Goal: Information Seeking & Learning: Learn about a topic

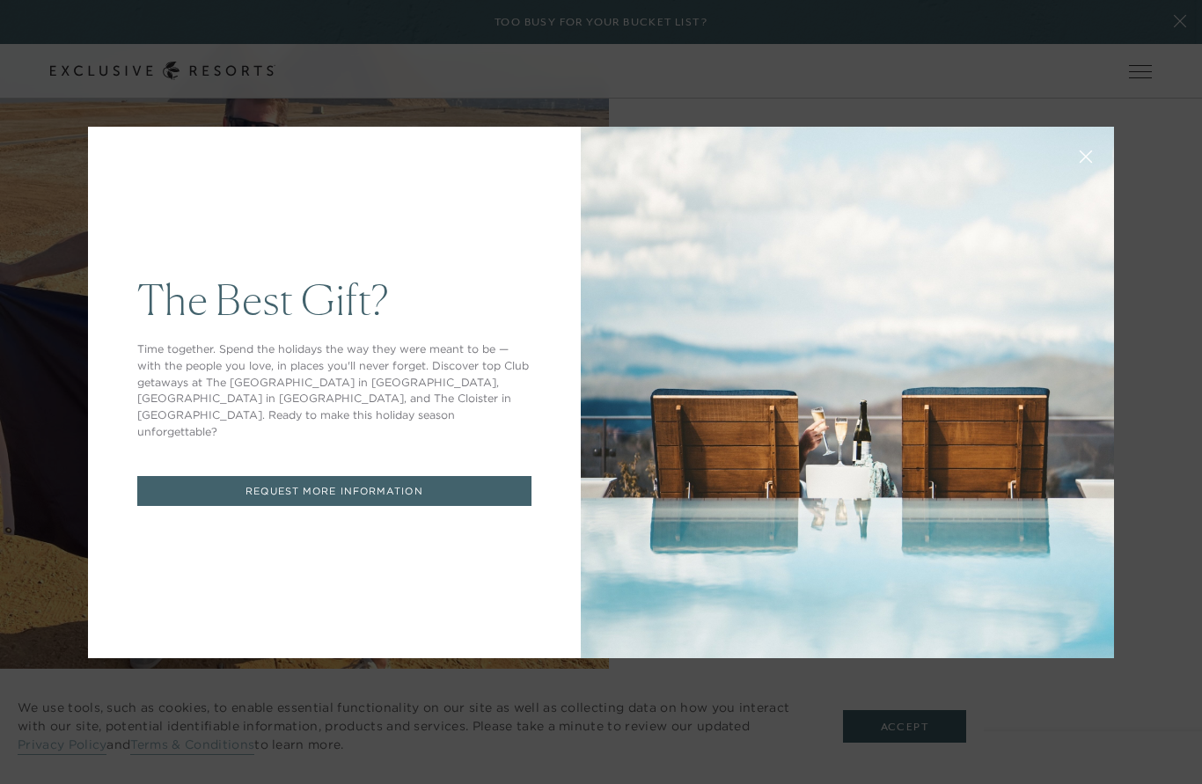
click at [1088, 162] on icon at bounding box center [1086, 156] width 11 height 11
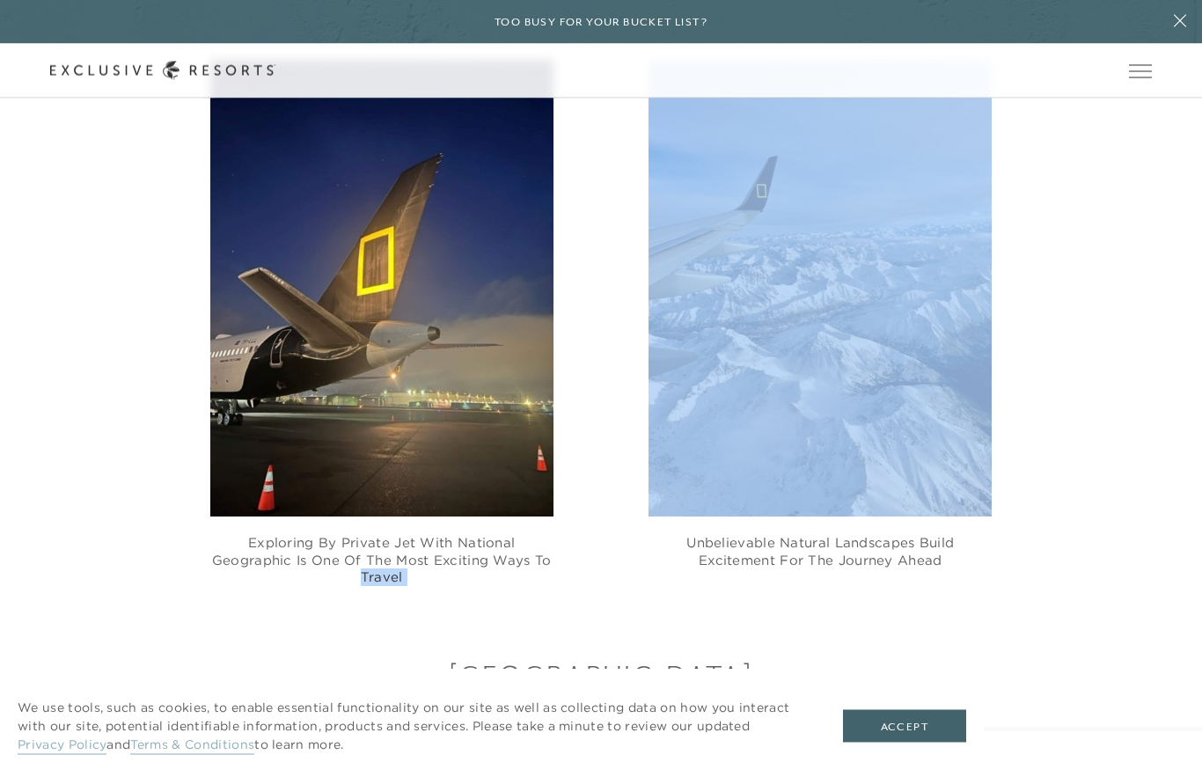
scroll to position [1207, 0]
click at [1069, 618] on div "JAPAN In [GEOGRAPHIC_DATA] we explored the [GEOGRAPHIC_DATA] , [GEOGRAPHIC_DATA…" at bounding box center [601, 702] width 1202 height 232
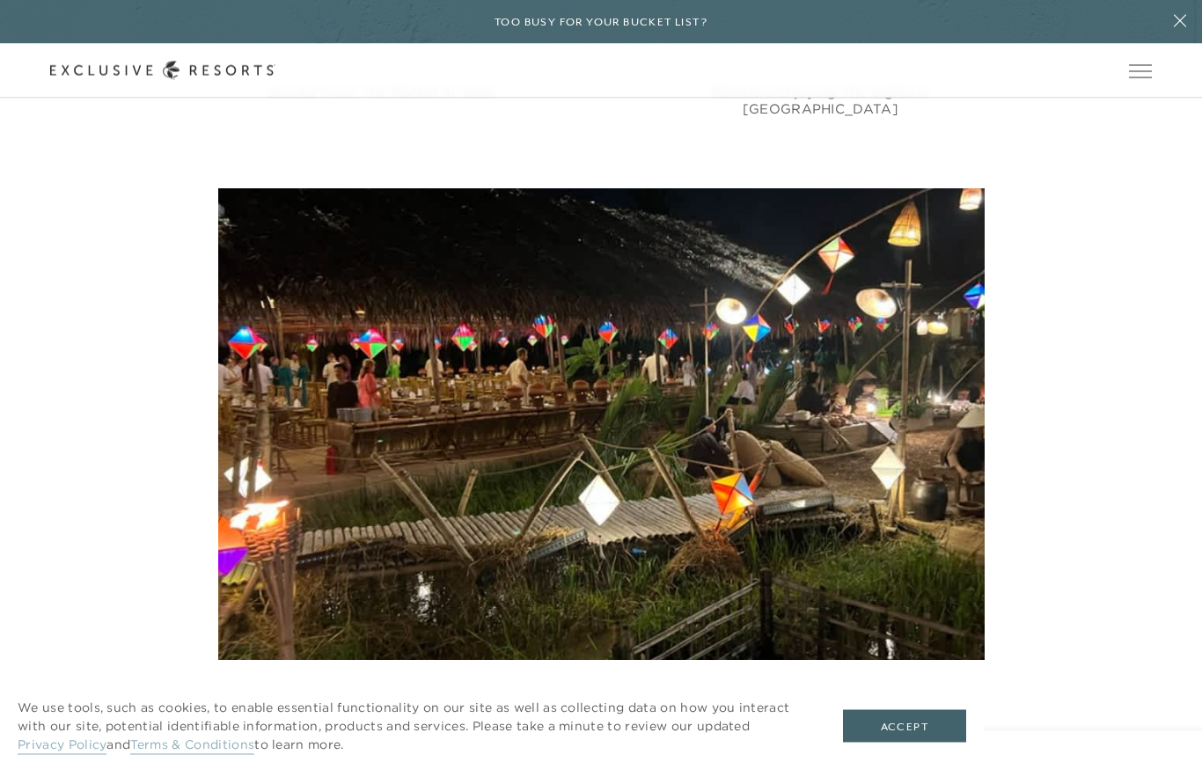
scroll to position [3312, 0]
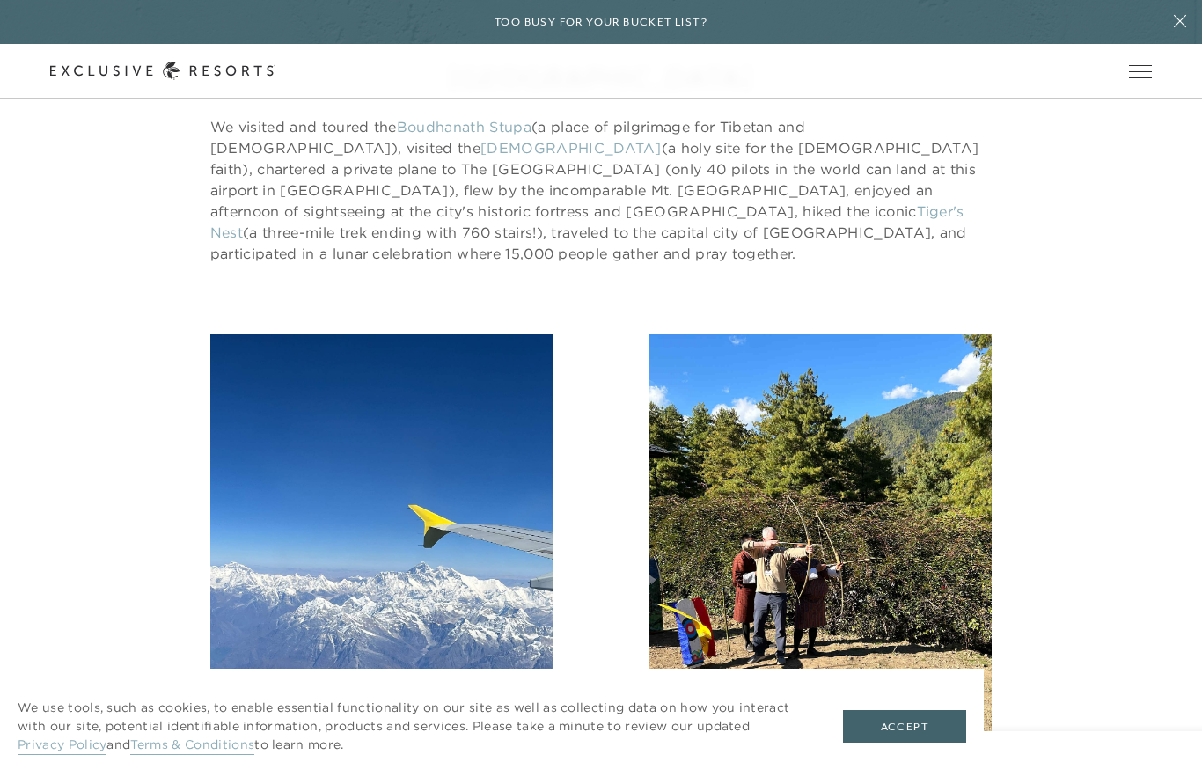
scroll to position [4008, 0]
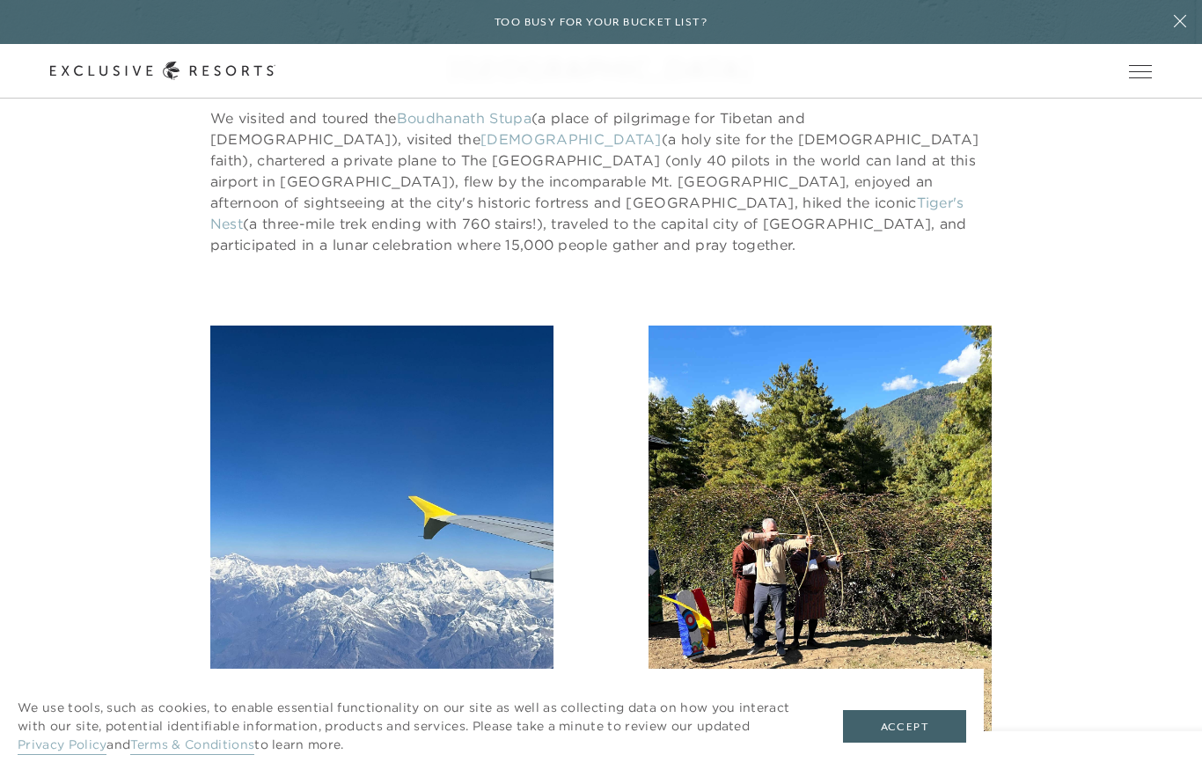
click at [1128, 717] on div "Views of the world's tallest mountain Mt. Everest Enjoying archery, which is th…" at bounding box center [600, 581] width 1101 height 510
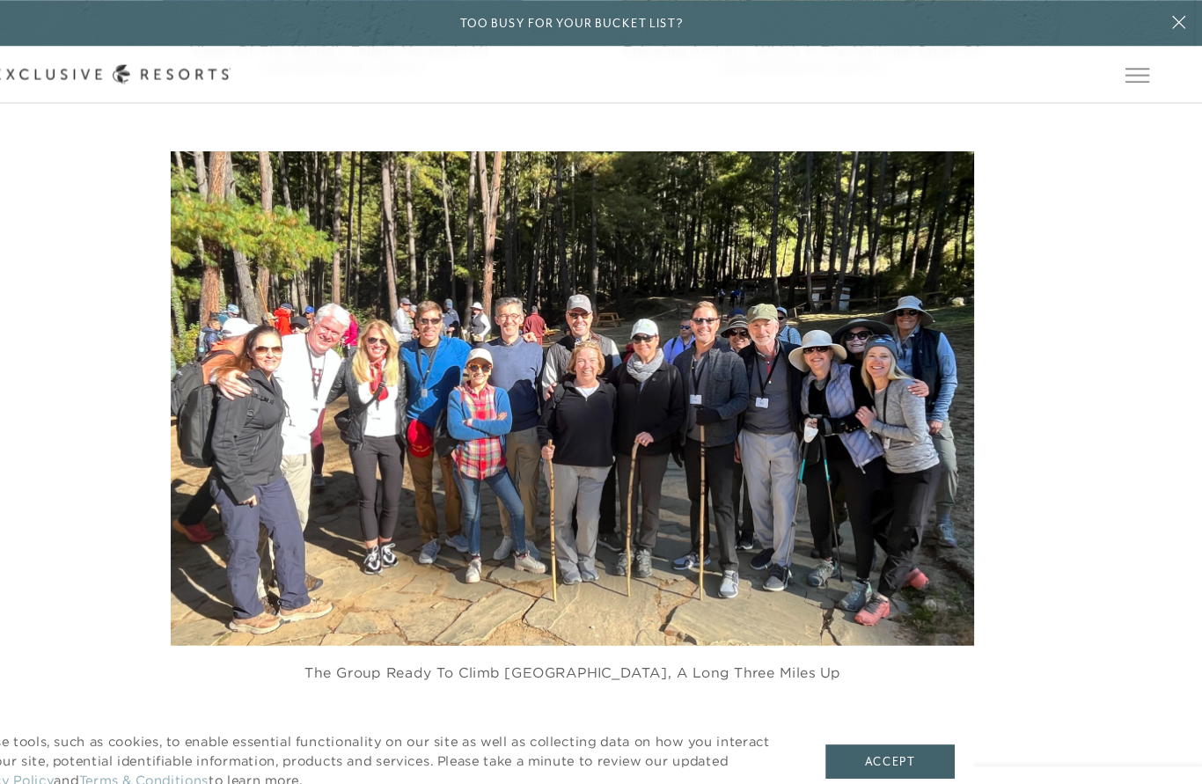
scroll to position [4765, 0]
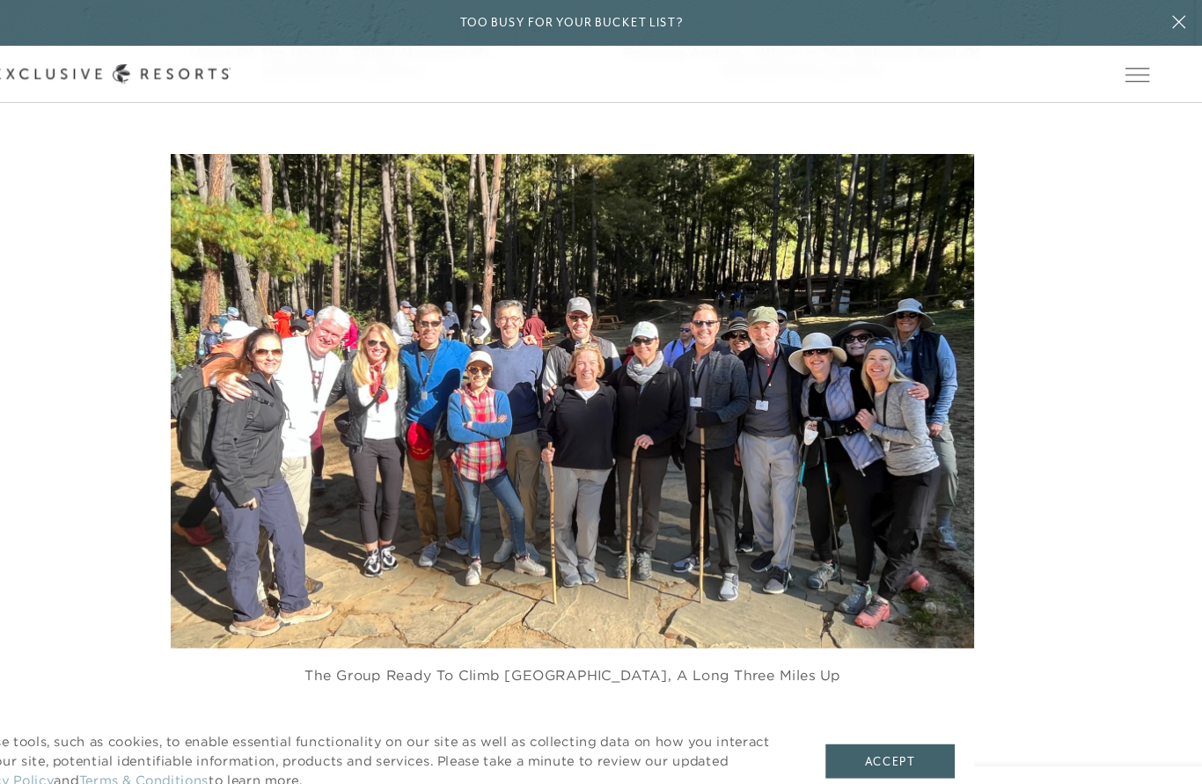
click at [1018, 622] on div "The group ready to climb [GEOGRAPHIC_DATA], a long three miles up" at bounding box center [810, 417] width 1202 height 541
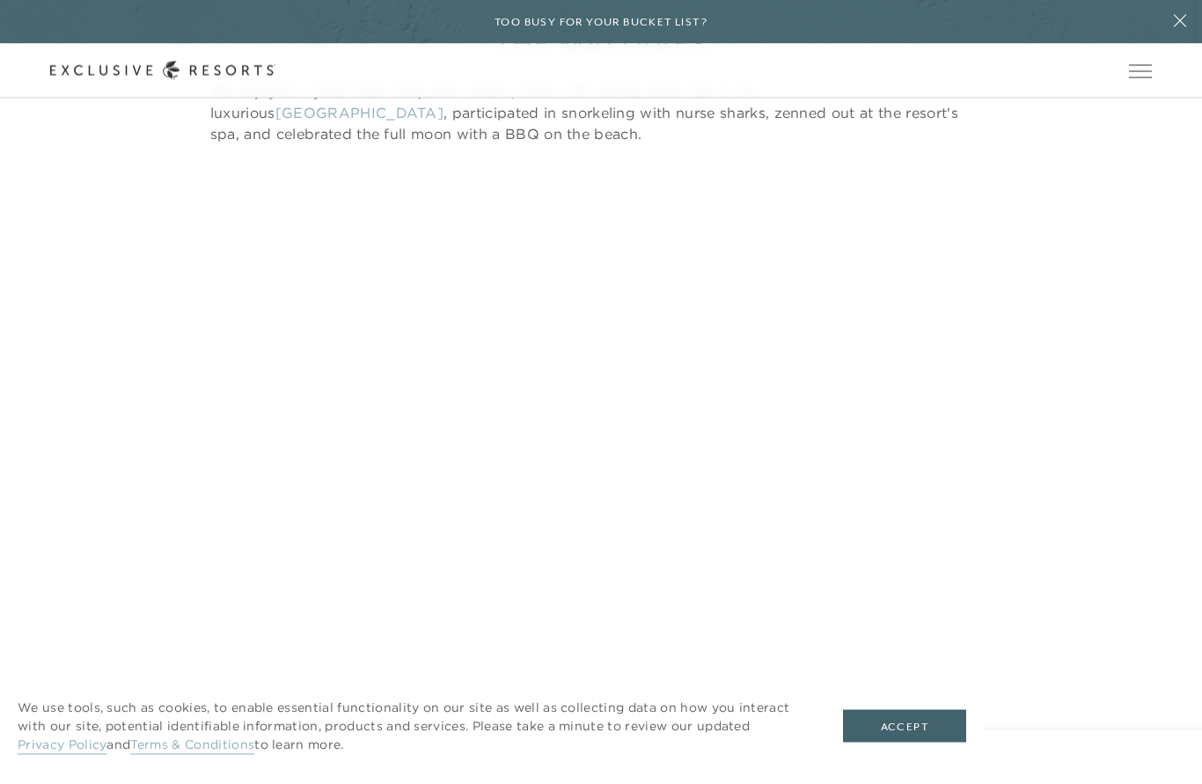
scroll to position [5501, 0]
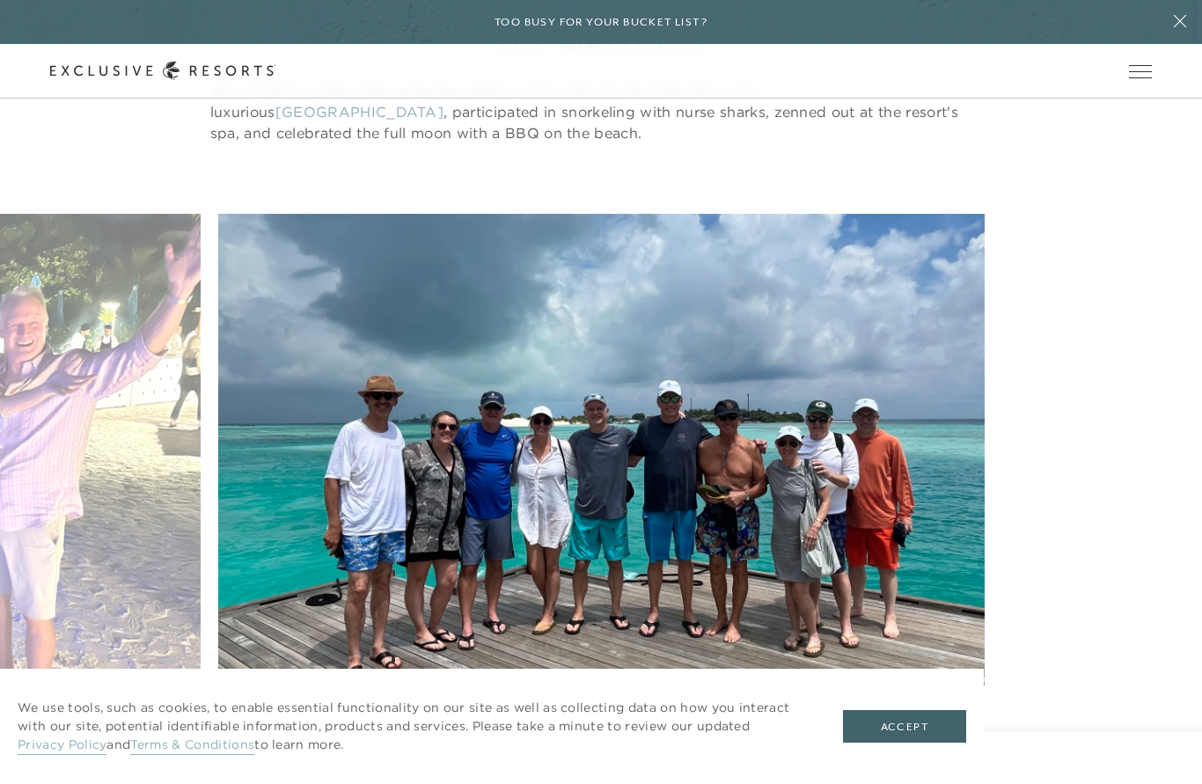
click at [569, 765] on icon at bounding box center [579, 768] width 36 height 7
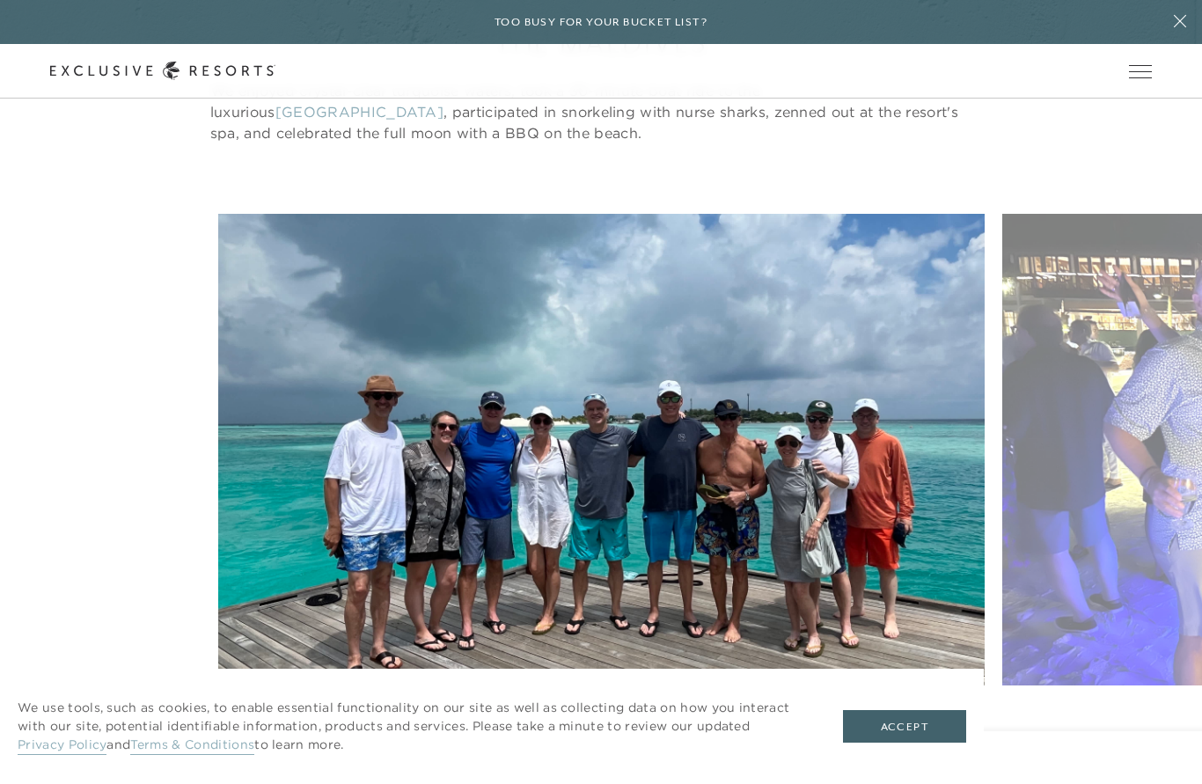
click at [637, 765] on icon at bounding box center [624, 768] width 36 height 7
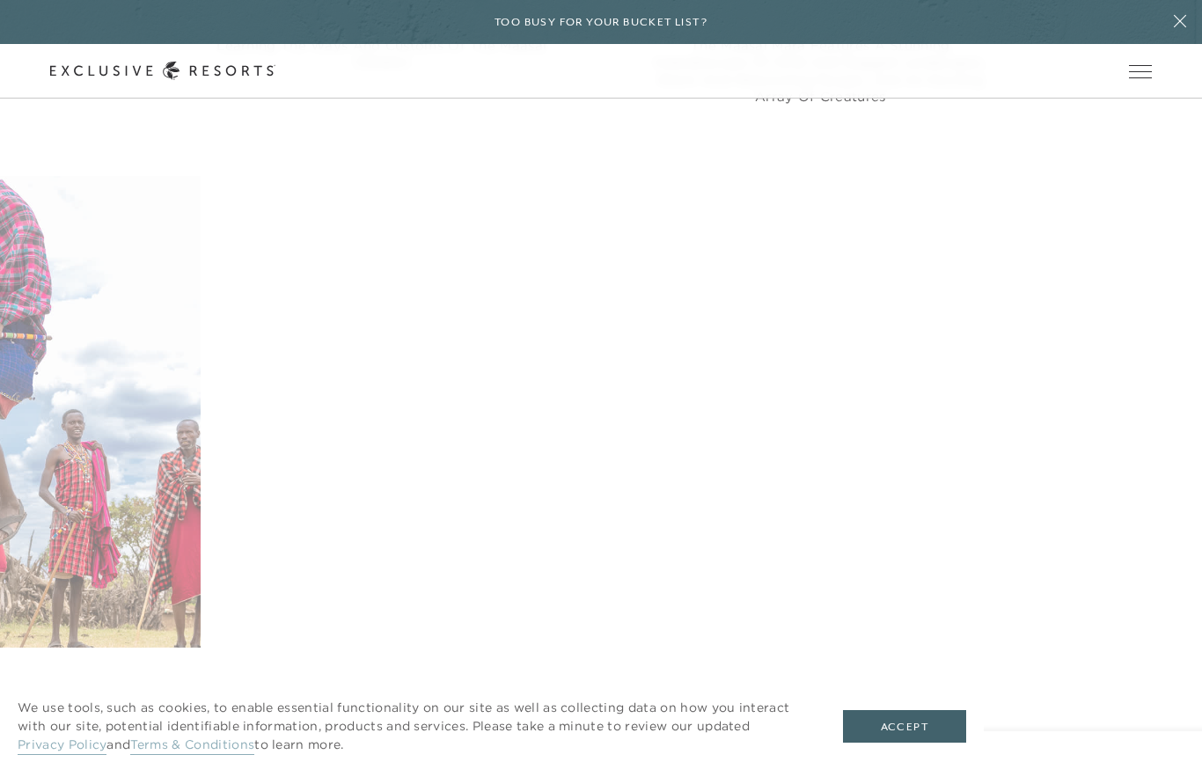
scroll to position [7022, 0]
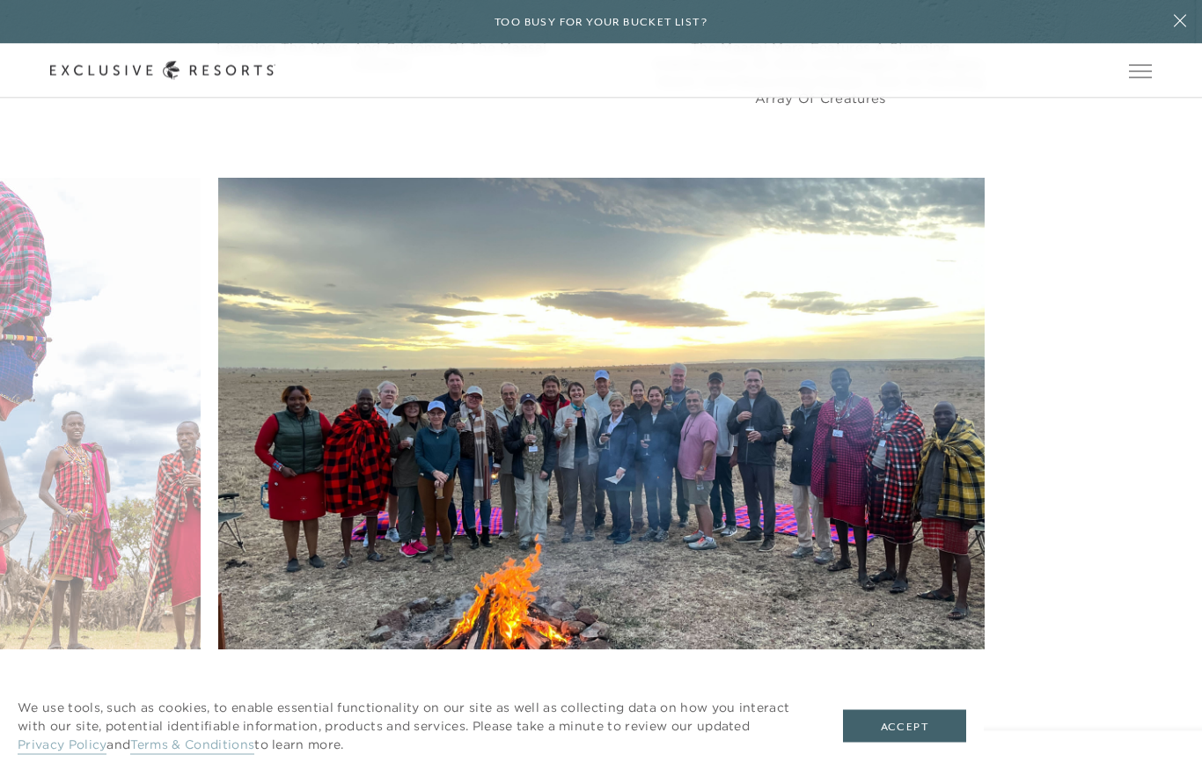
click at [569, 730] on icon at bounding box center [579, 733] width 36 height 6
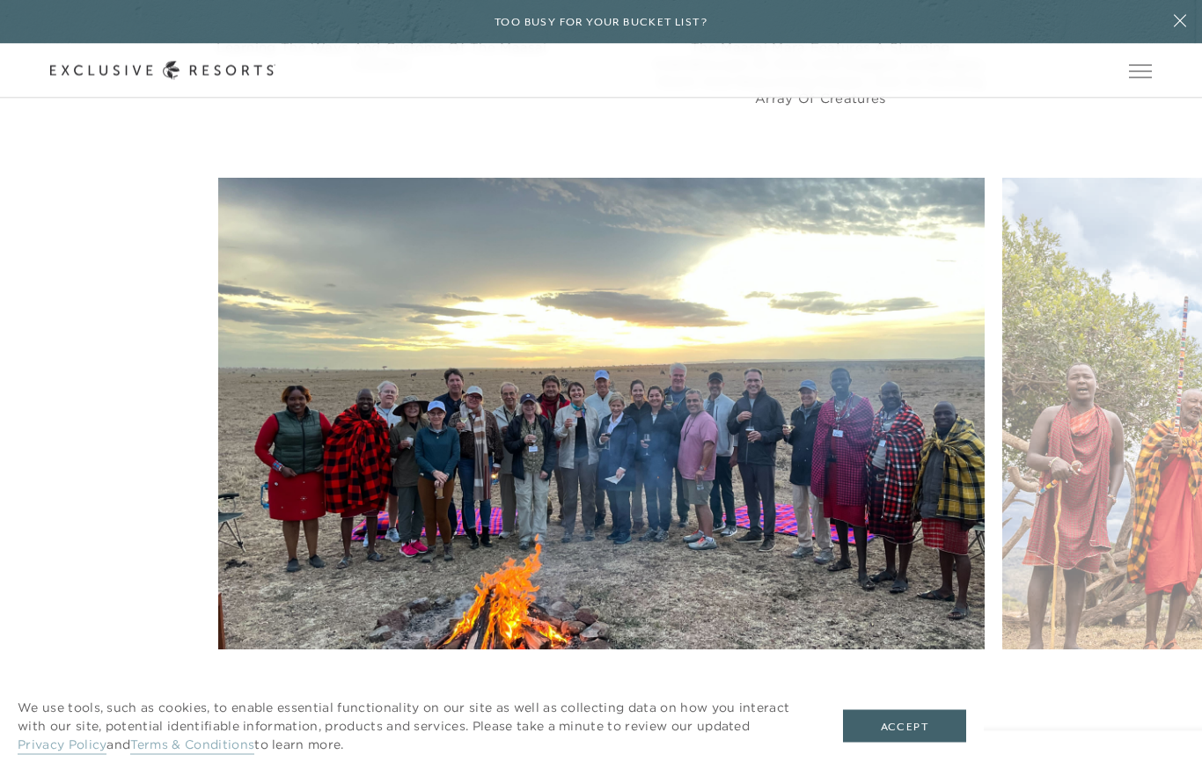
scroll to position [7023, 0]
click at [640, 719] on div at bounding box center [624, 732] width 36 height 26
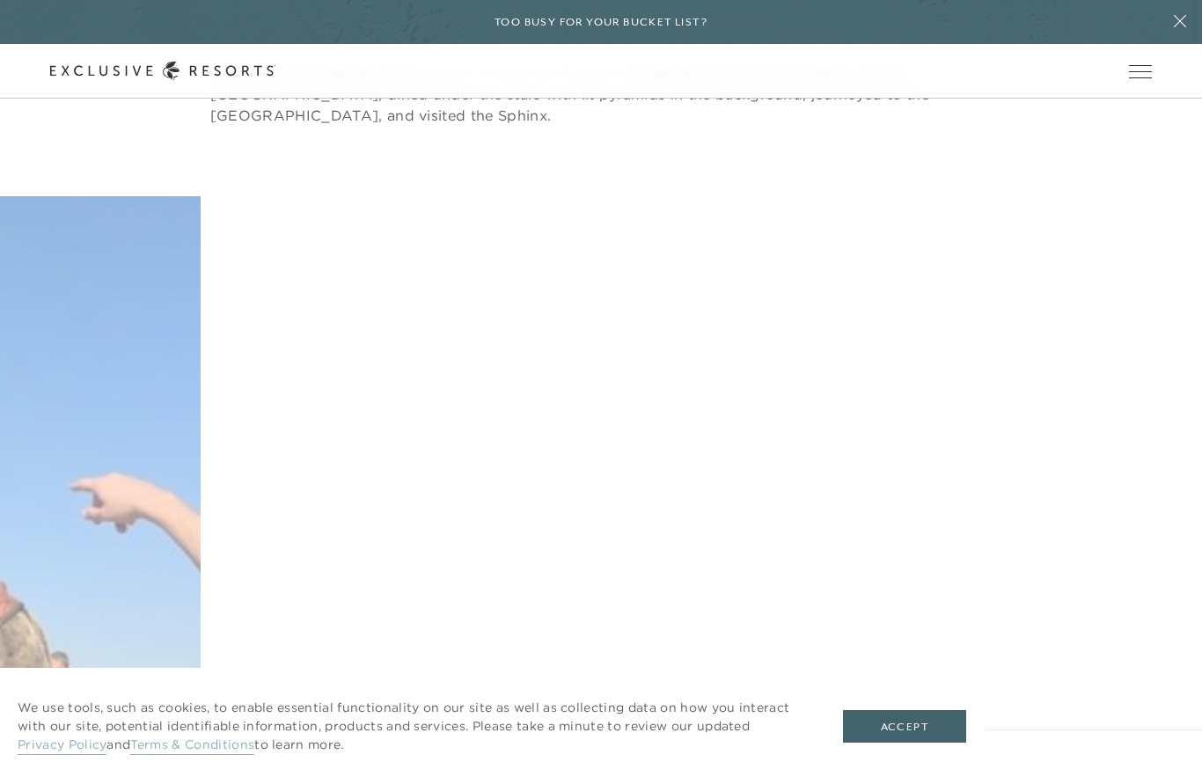
scroll to position [8649, 0]
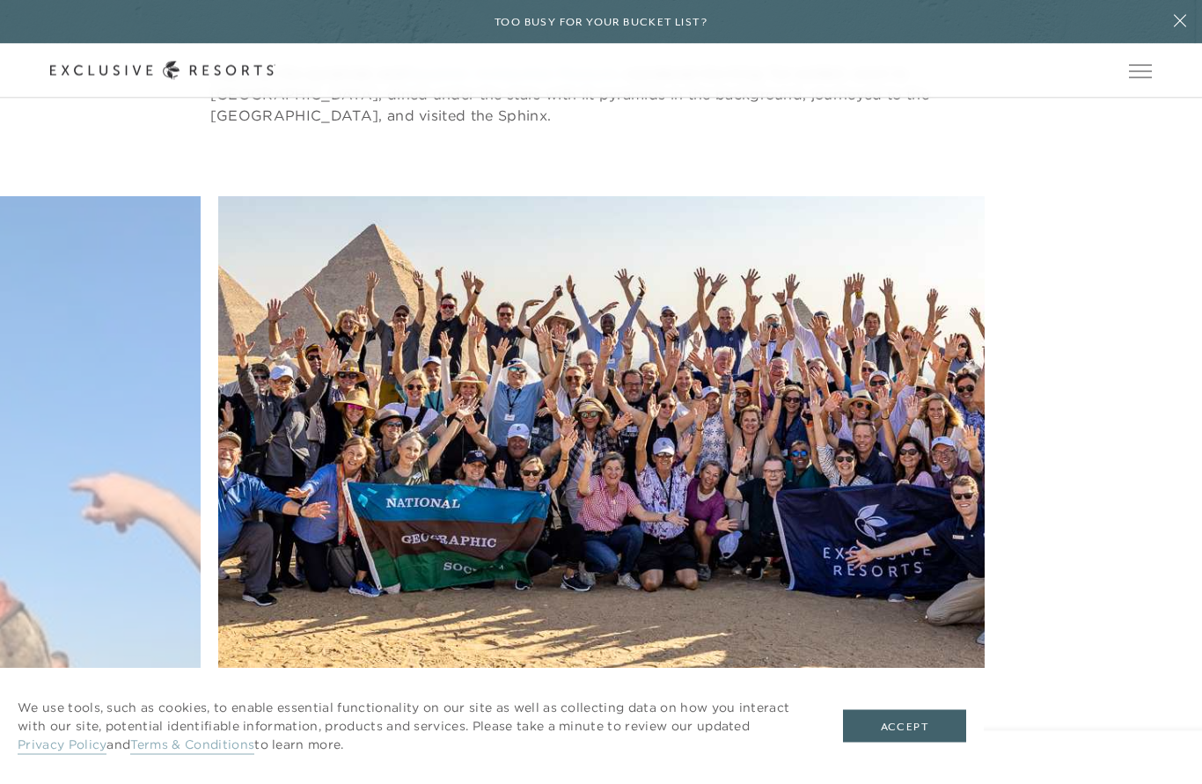
click at [572, 747] on icon at bounding box center [579, 750] width 36 height 7
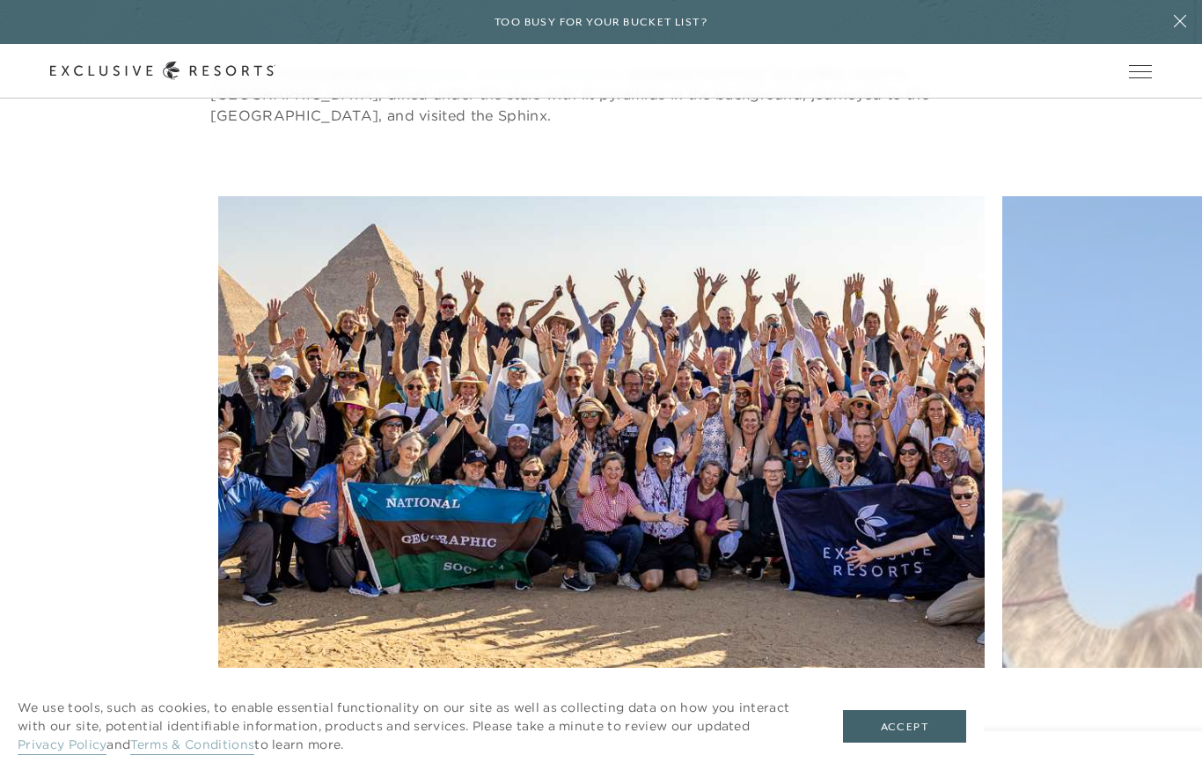
click at [629, 738] on div at bounding box center [624, 751] width 36 height 26
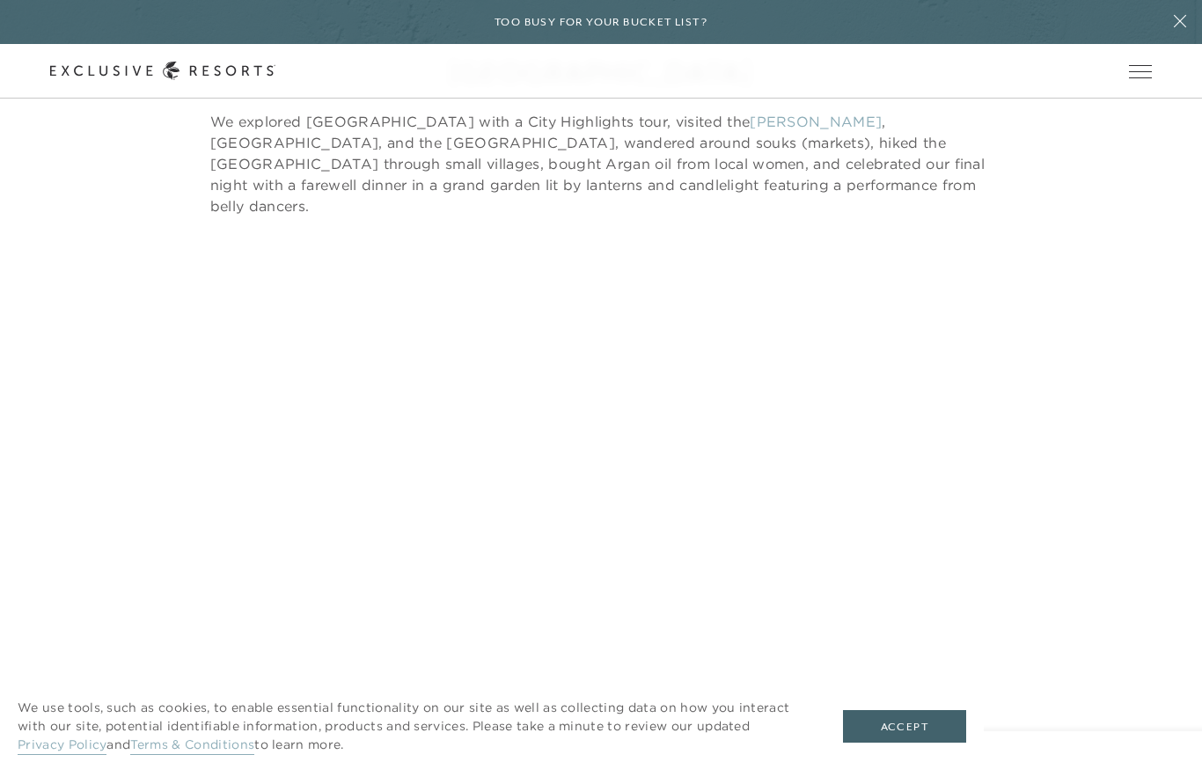
scroll to position [9462, 0]
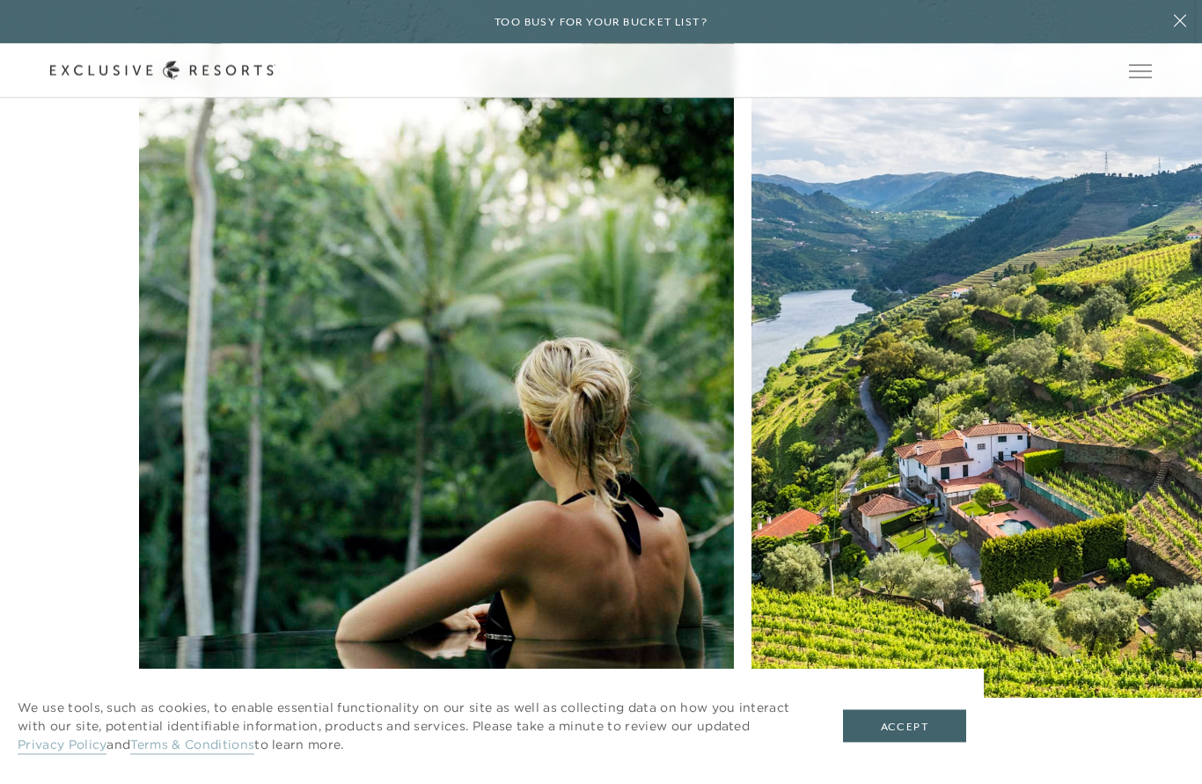
scroll to position [11264, 0]
click at [1072, 673] on div "Travel 5 Unforgettable Experiences in [GEOGRAPHIC_DATA] Food & Wine Discover th…" at bounding box center [601, 372] width 1202 height 933
click at [215, 414] on img at bounding box center [437, 302] width 654 height 872
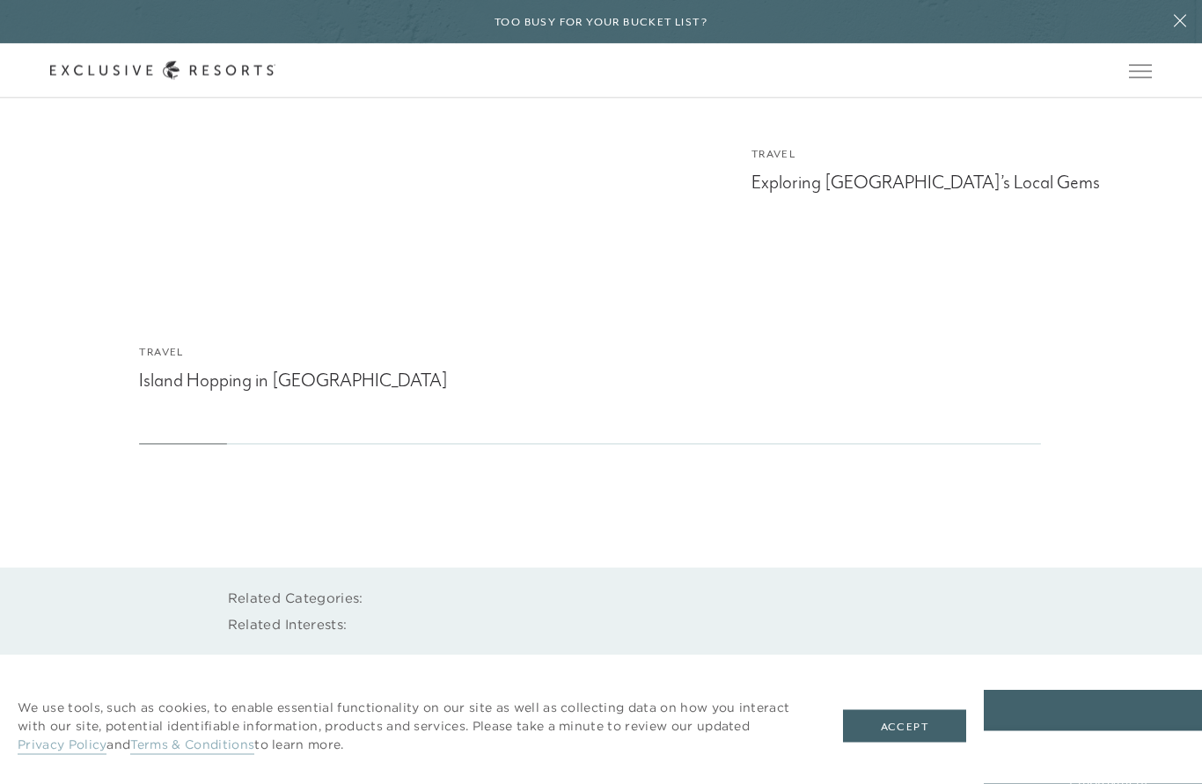
scroll to position [4895, 0]
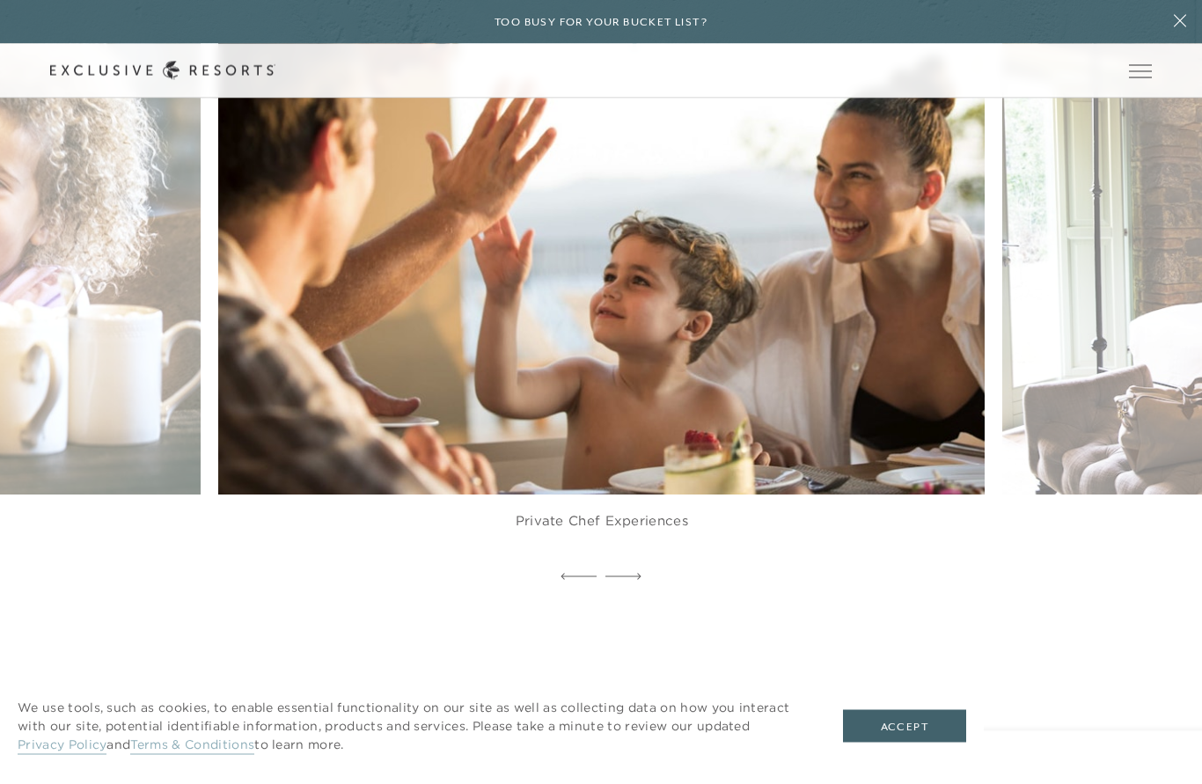
scroll to position [4434, 0]
click at [640, 582] on icon at bounding box center [624, 578] width 36 height 7
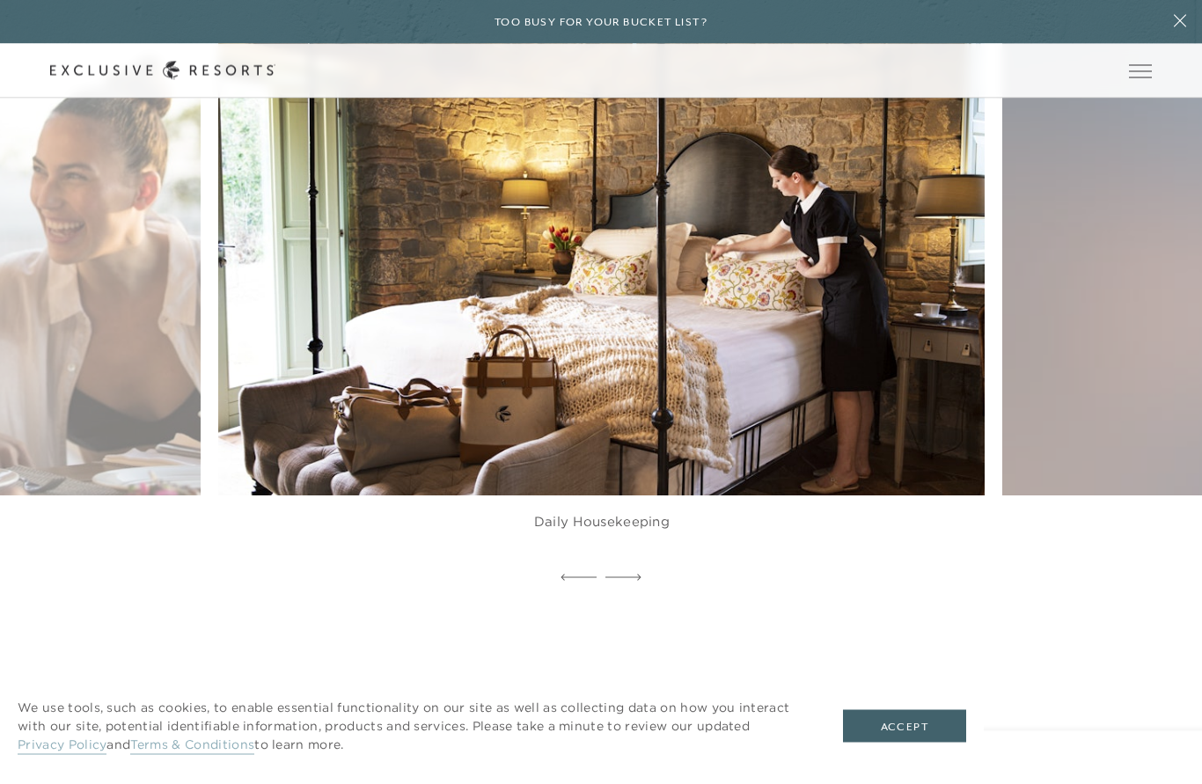
scroll to position [4435, 0]
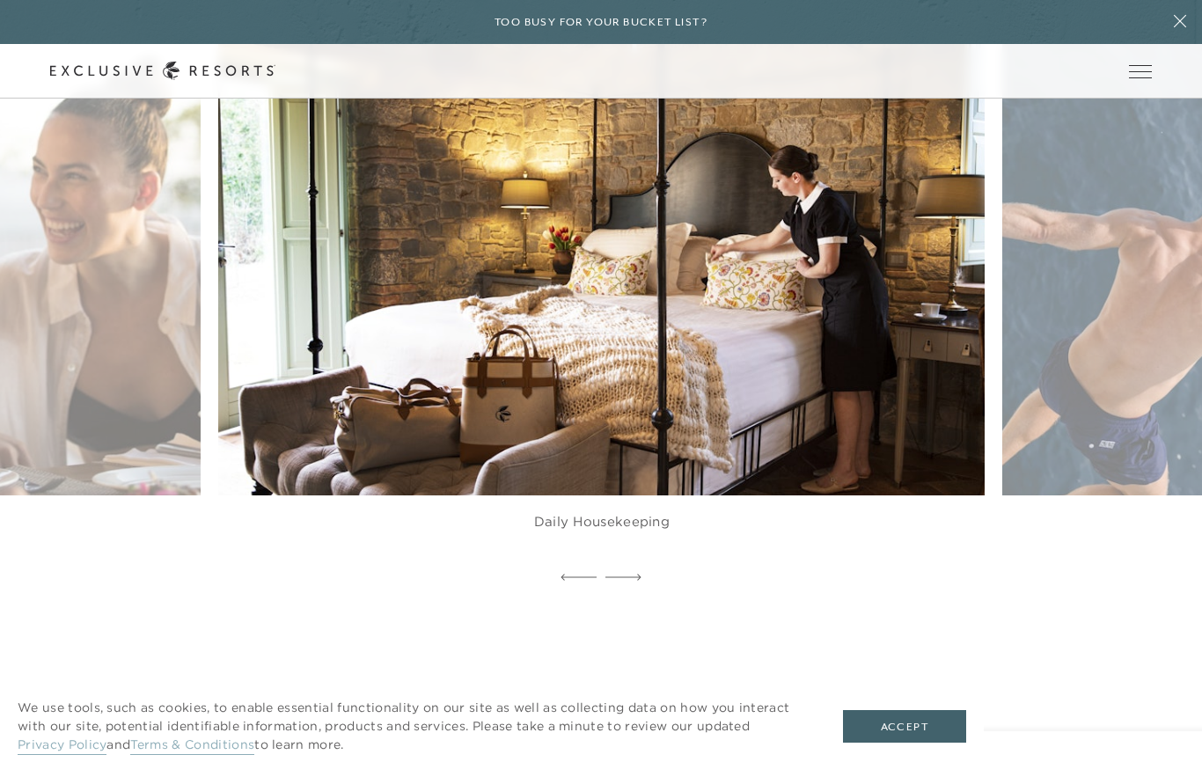
click at [631, 581] on icon at bounding box center [624, 577] width 36 height 7
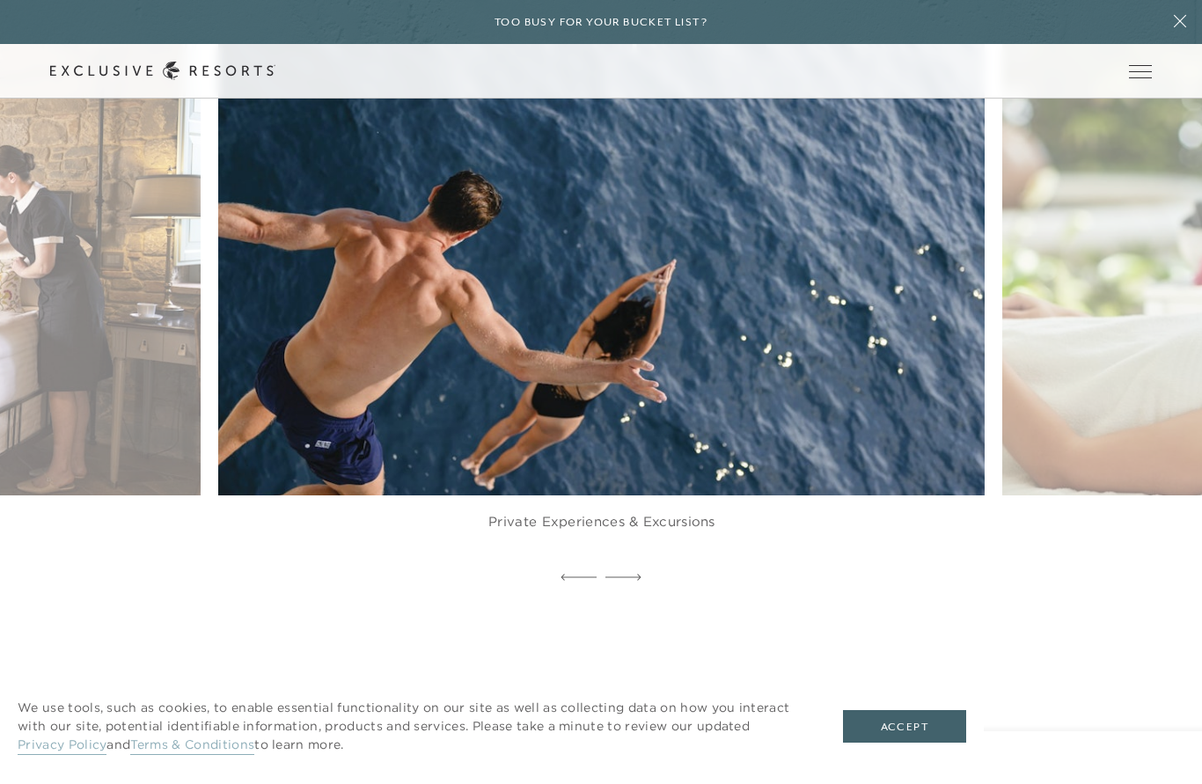
click at [633, 581] on icon at bounding box center [624, 577] width 36 height 7
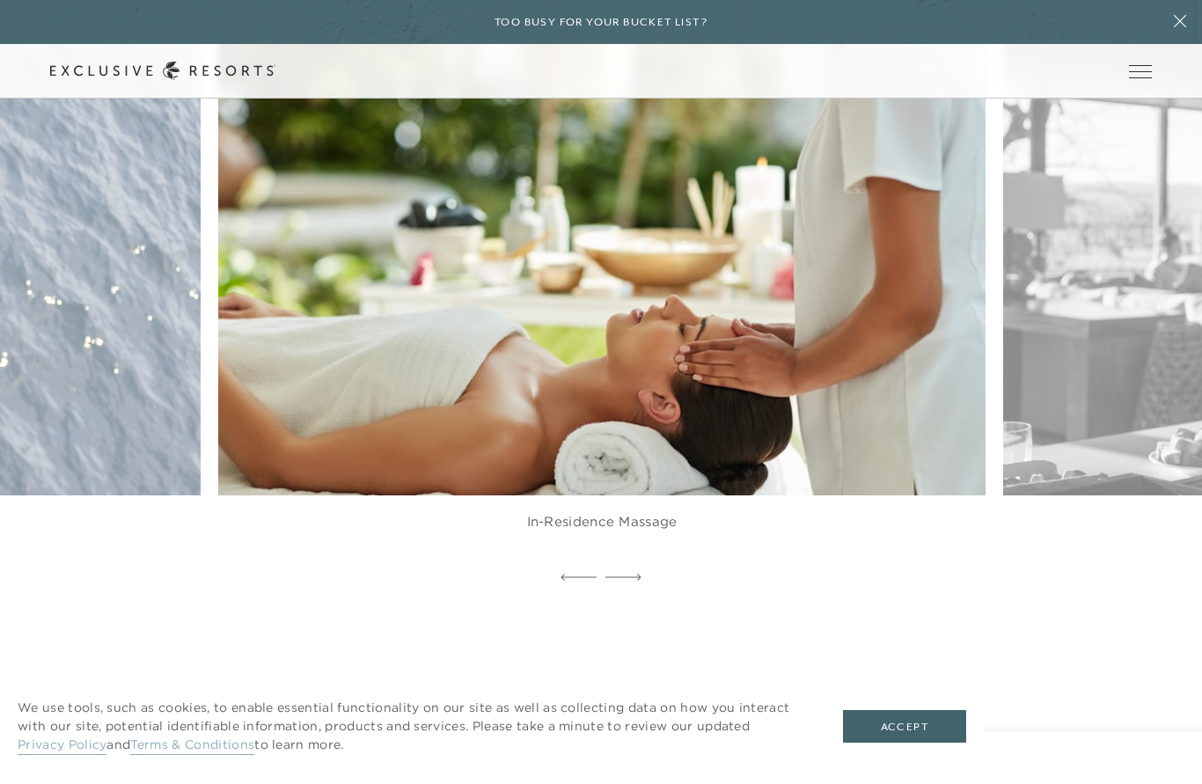
click at [637, 581] on icon at bounding box center [624, 577] width 36 height 7
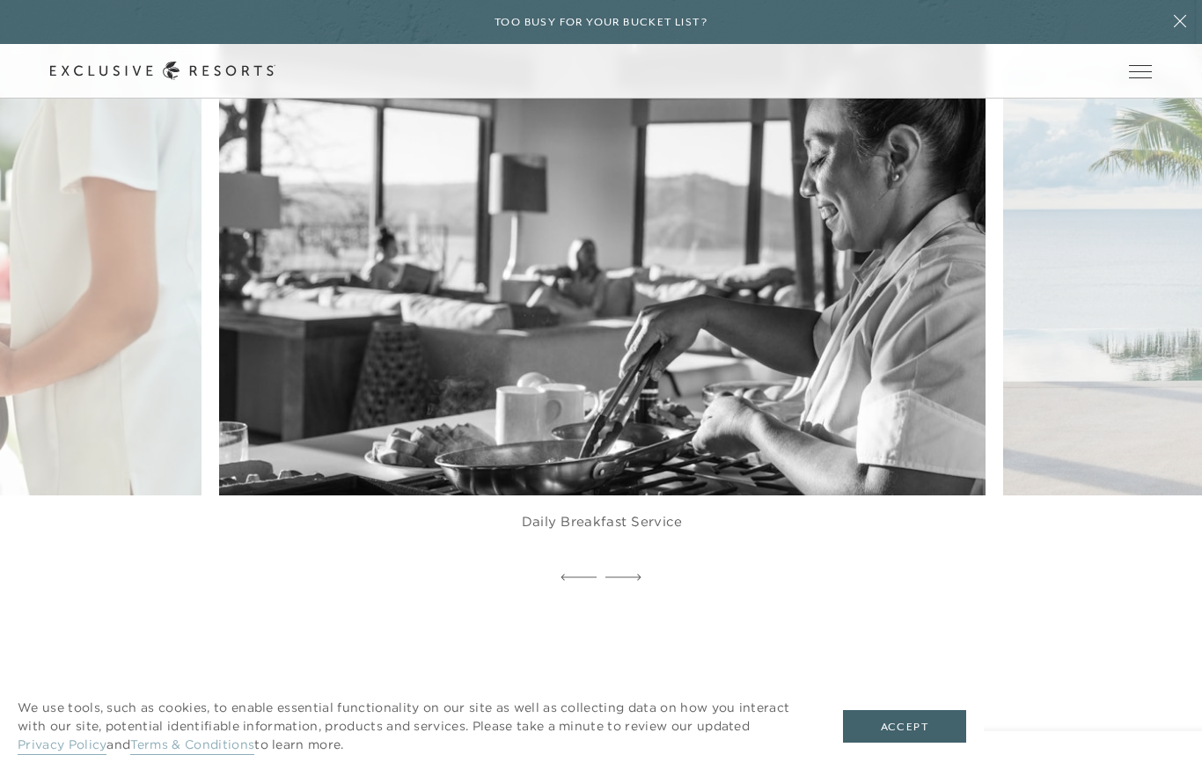
click at [634, 581] on icon at bounding box center [624, 577] width 36 height 7
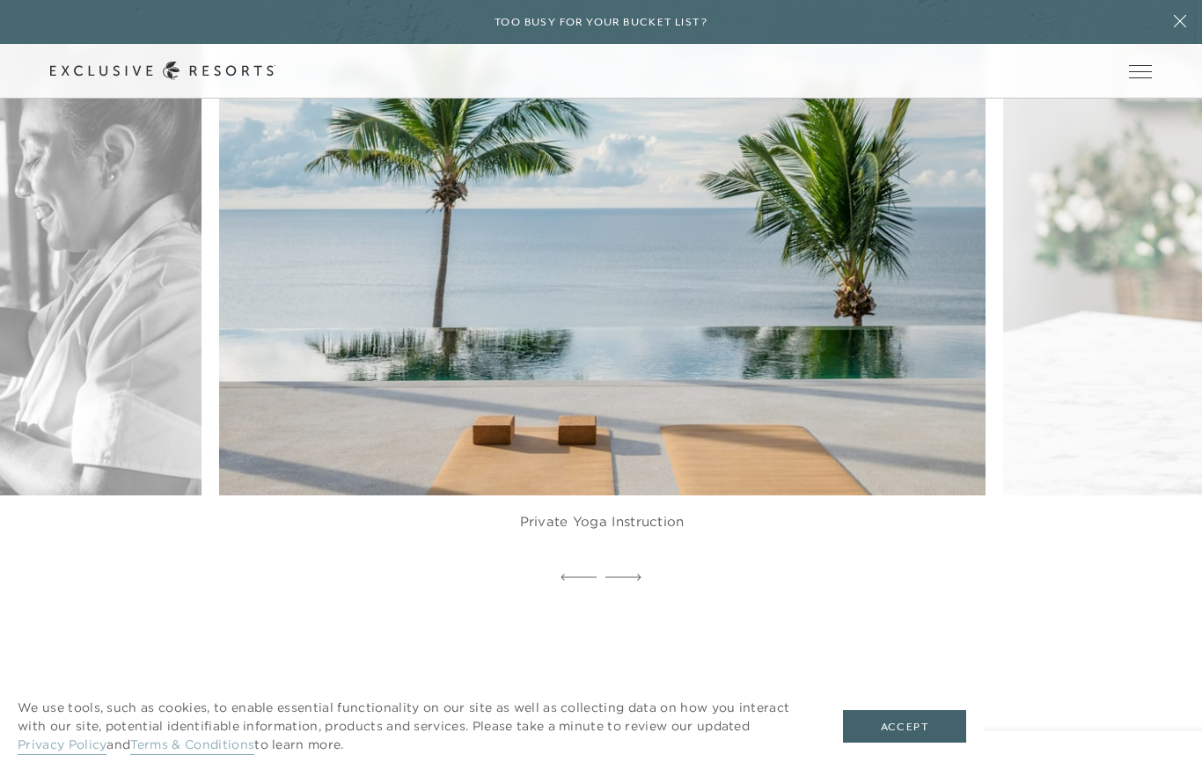
click at [633, 581] on icon at bounding box center [624, 577] width 36 height 7
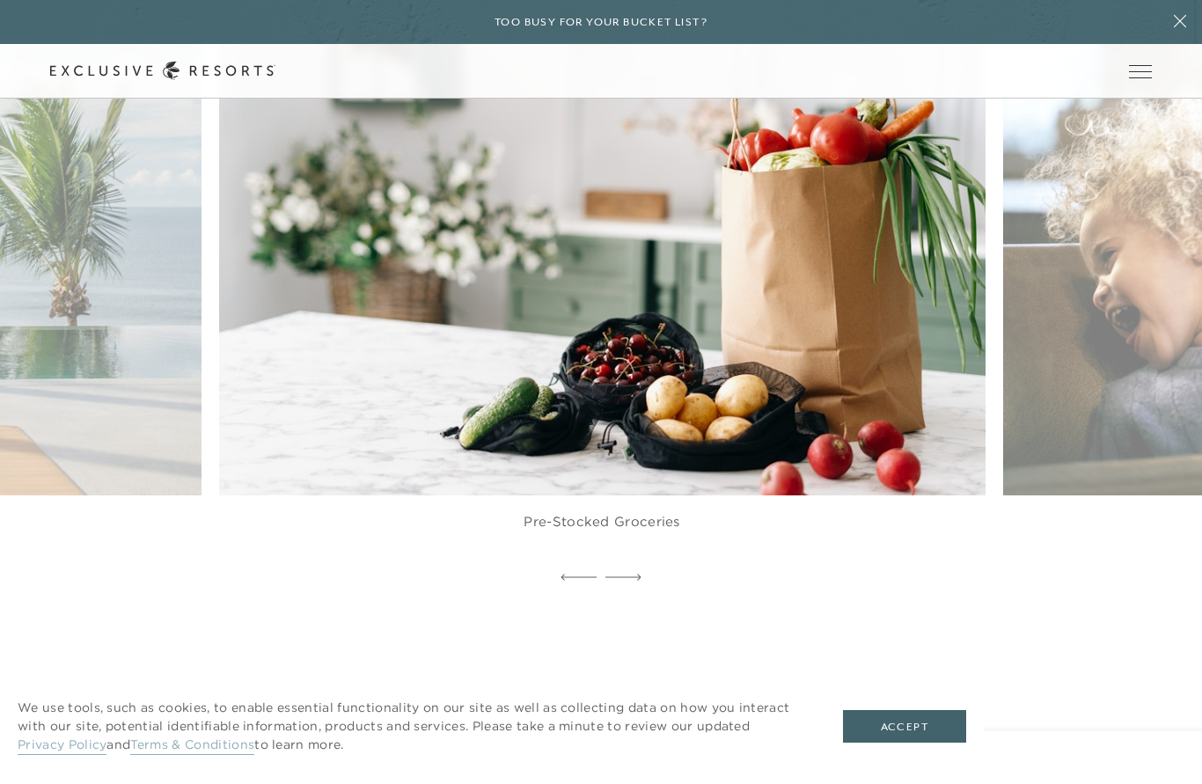
click at [636, 581] on icon at bounding box center [624, 577] width 36 height 7
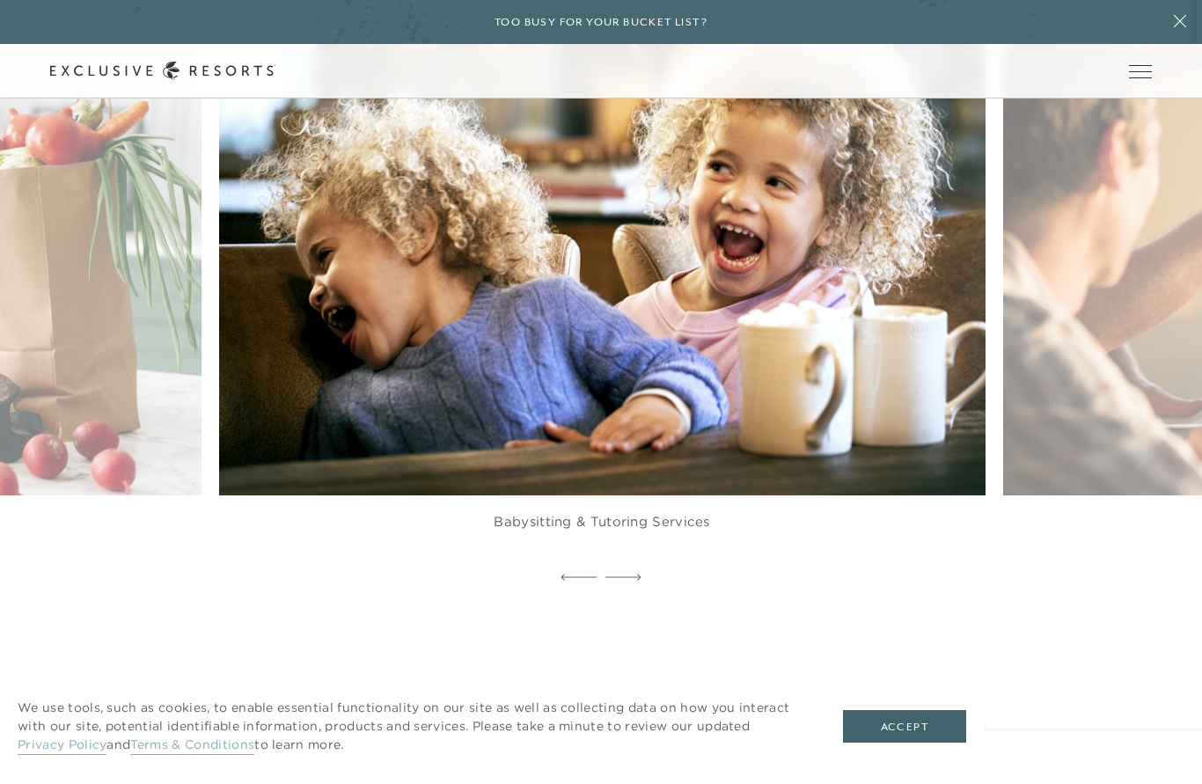
click at [630, 591] on div at bounding box center [624, 578] width 36 height 26
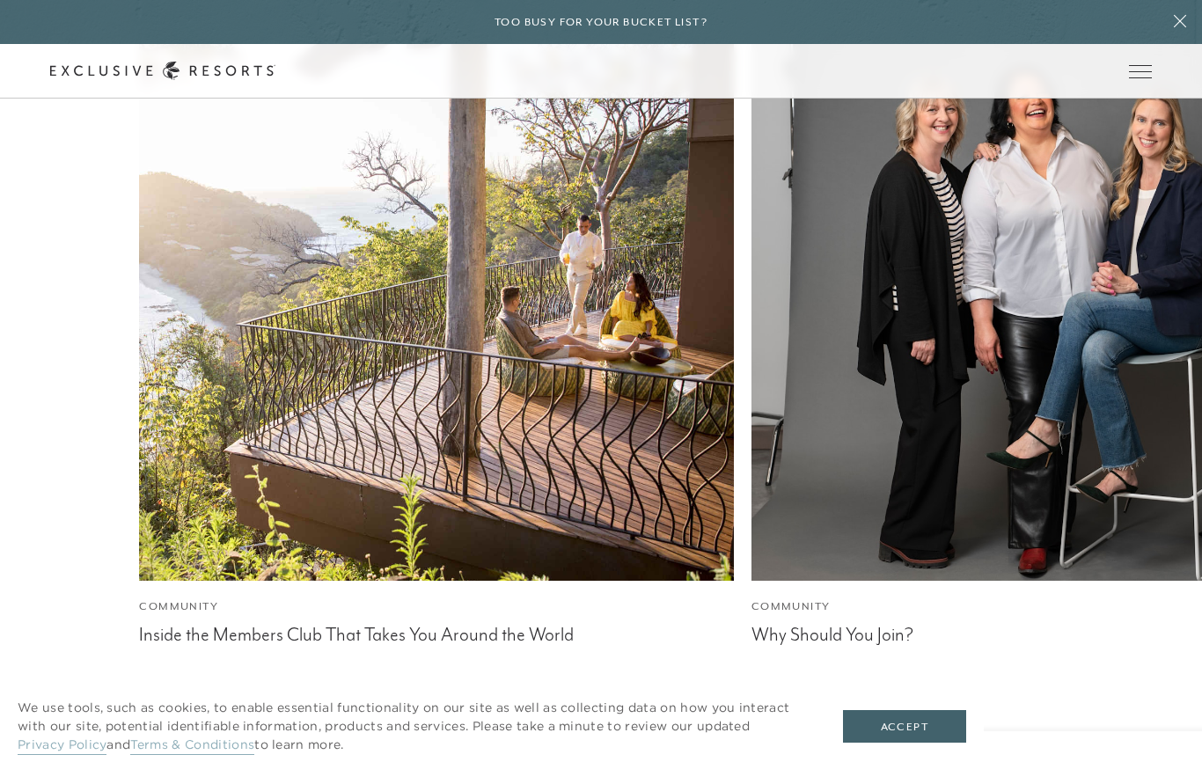
scroll to position [5280, 0]
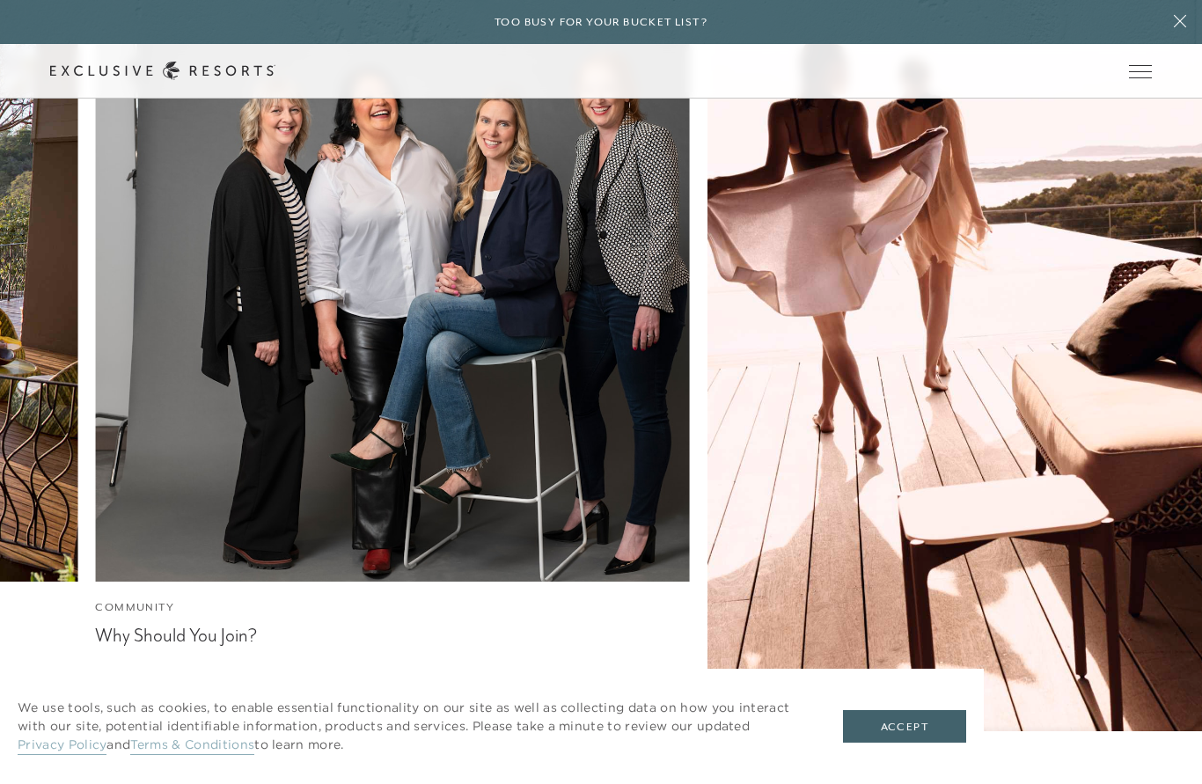
click at [1149, 422] on img at bounding box center [1005, 383] width 654 height 872
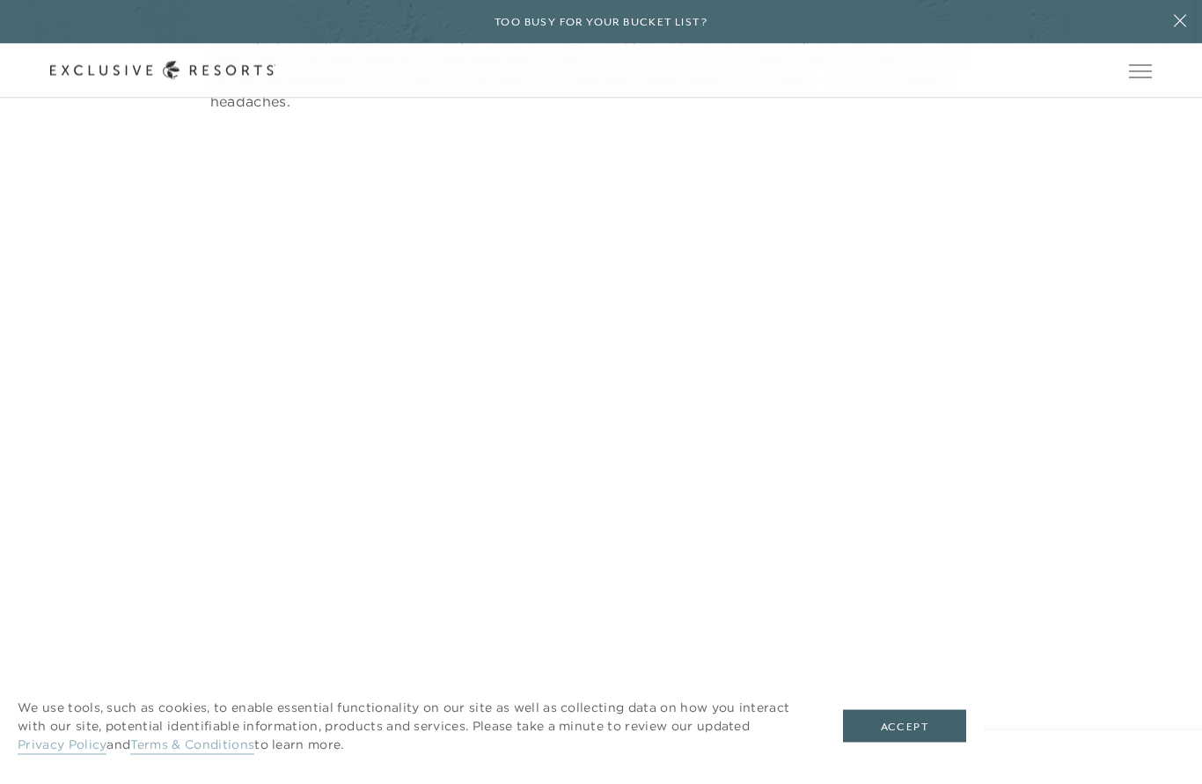
scroll to position [3235, 0]
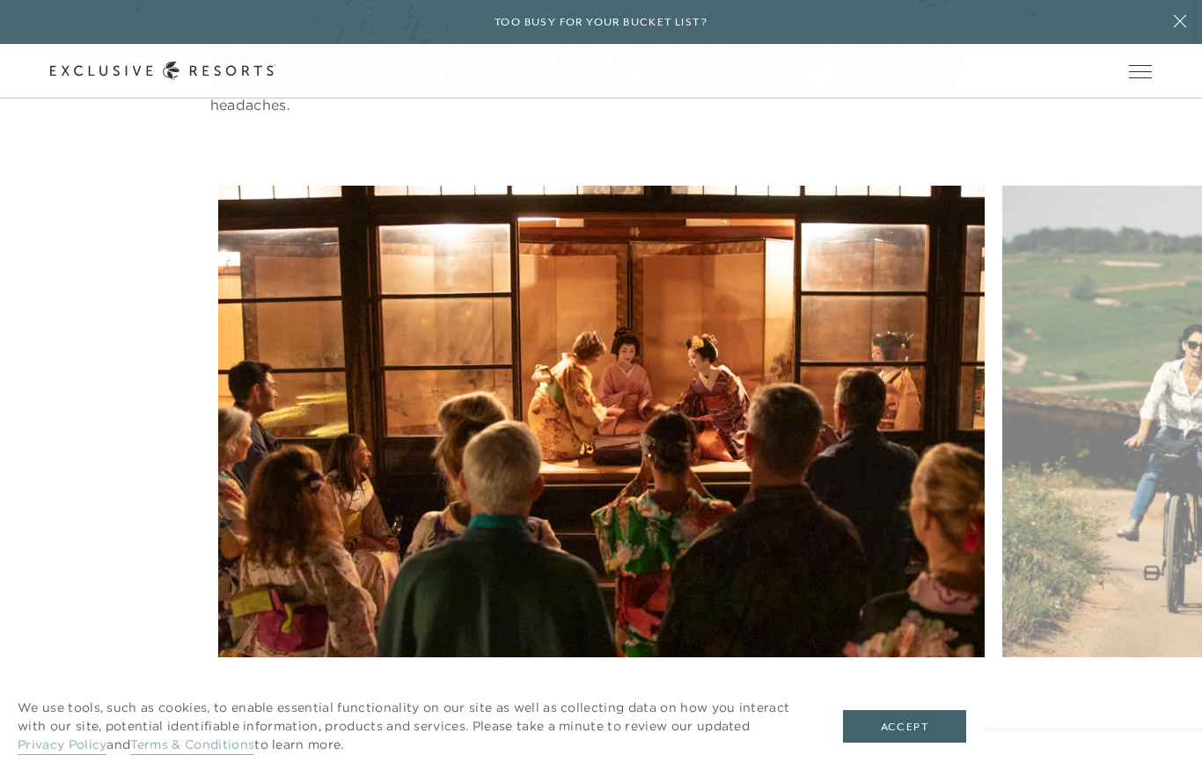
click at [639, 761] on div at bounding box center [624, 774] width 36 height 26
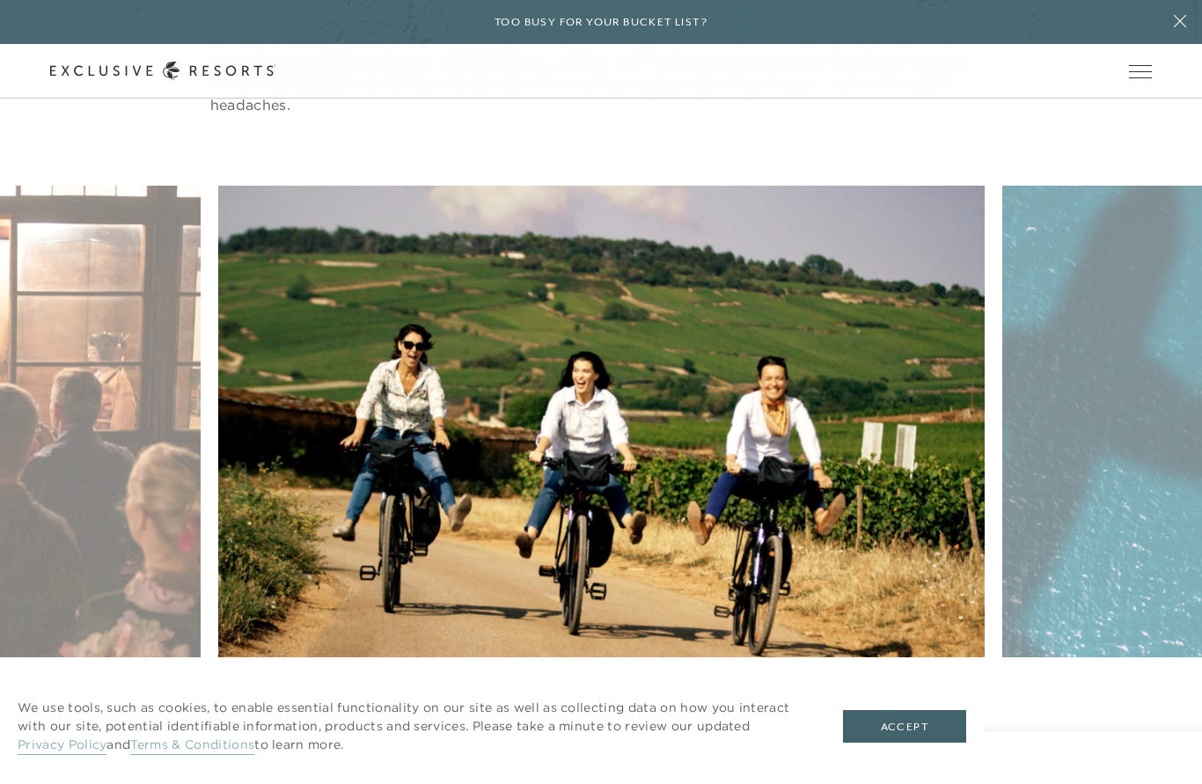
click at [635, 761] on div at bounding box center [624, 774] width 36 height 26
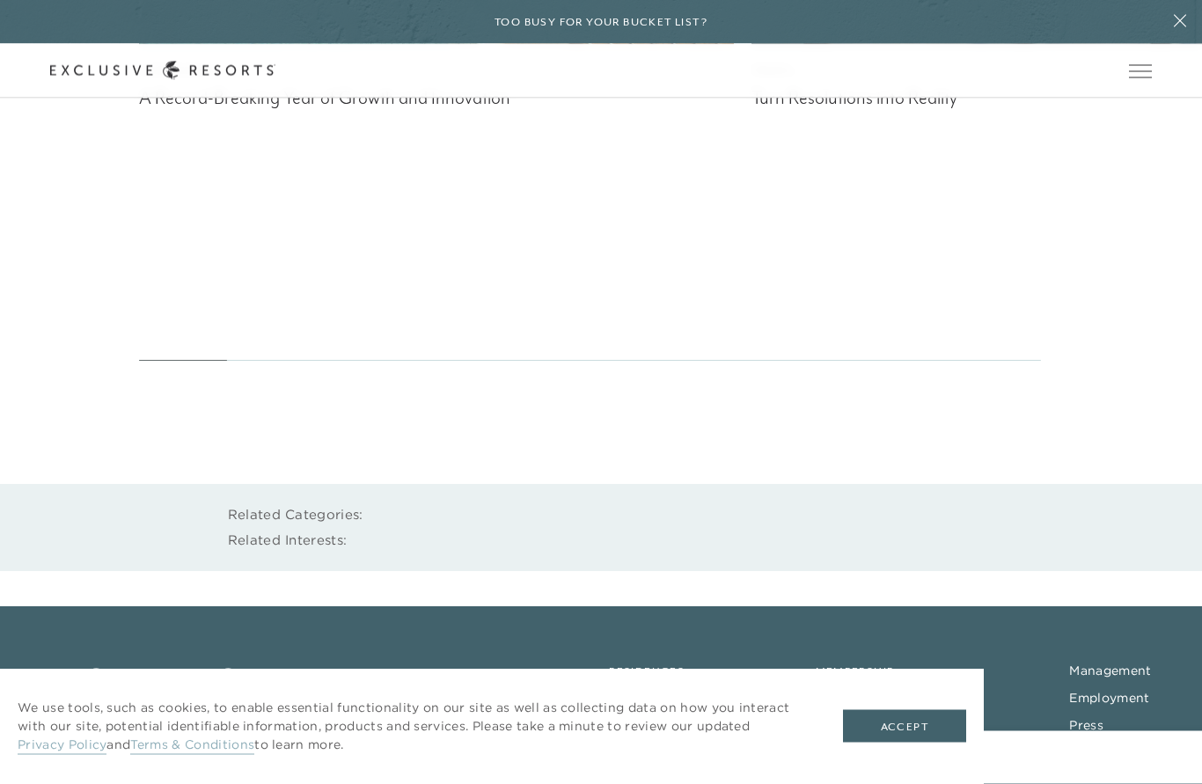
scroll to position [7349, 0]
click at [861, 718] on link "VIP Access" at bounding box center [851, 726] width 70 height 16
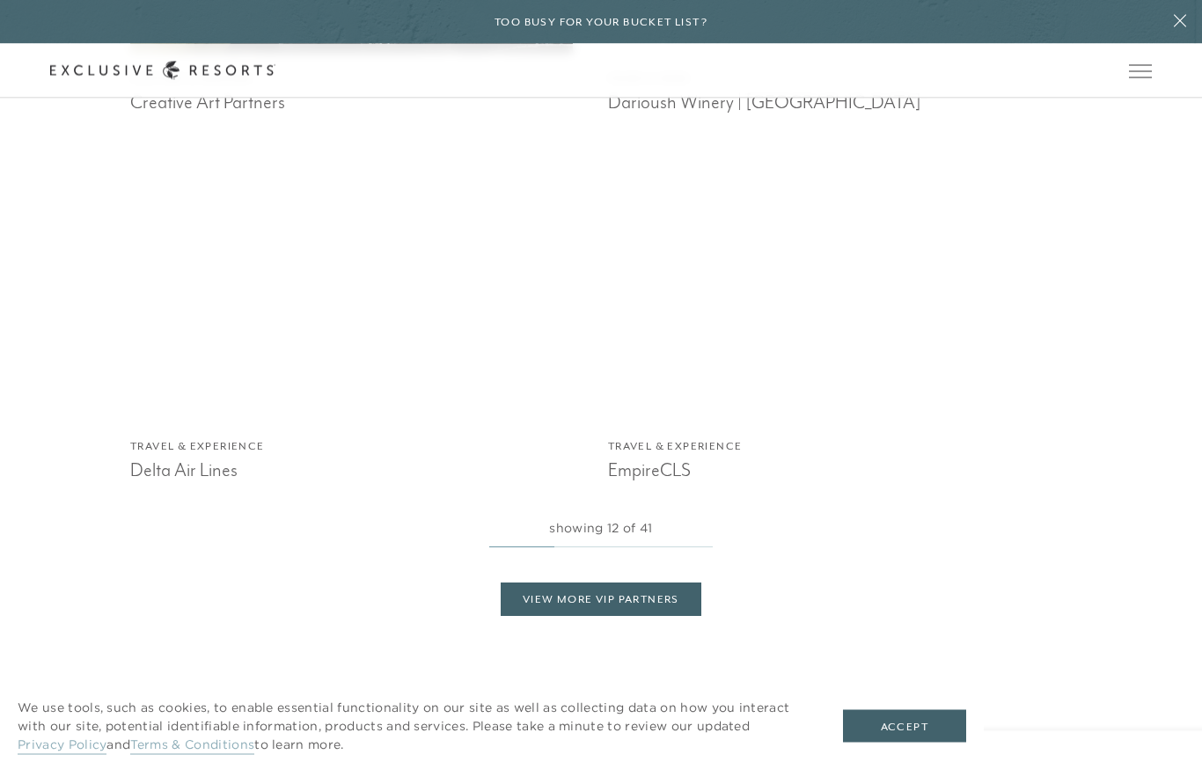
scroll to position [3518, 0]
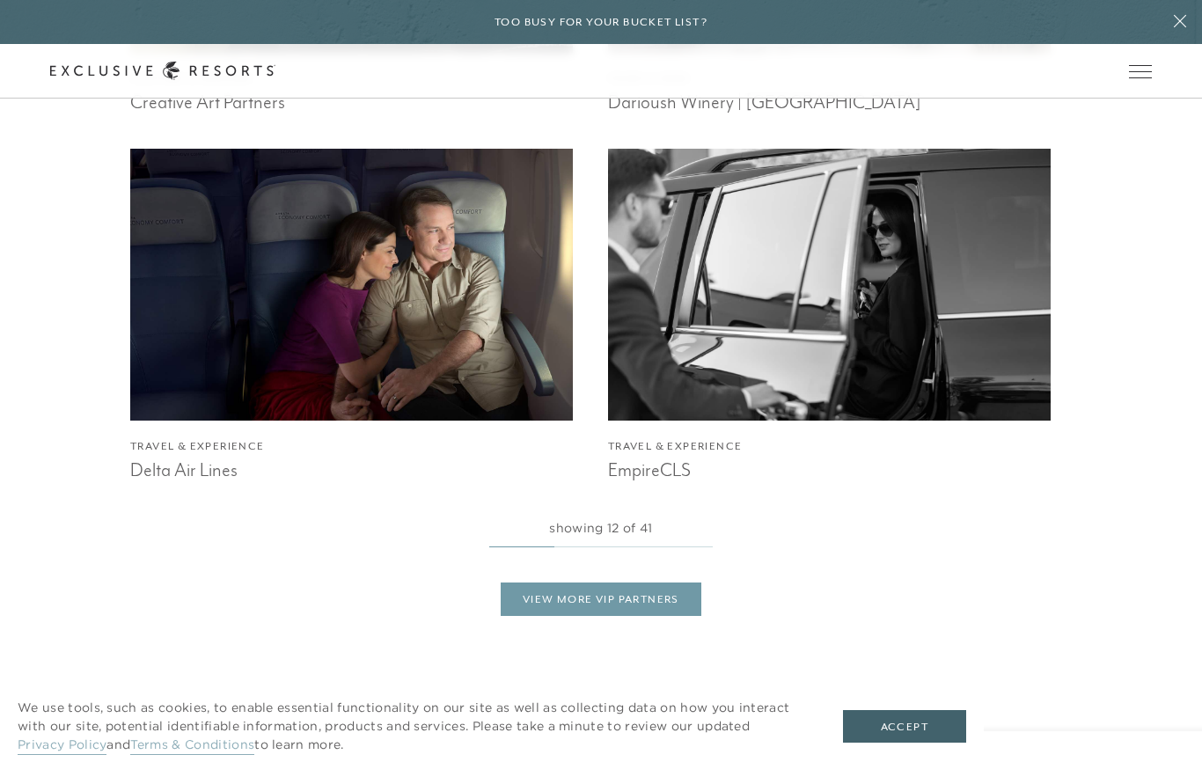
click at [640, 616] on link "View More VIP Partners" at bounding box center [601, 599] width 201 height 33
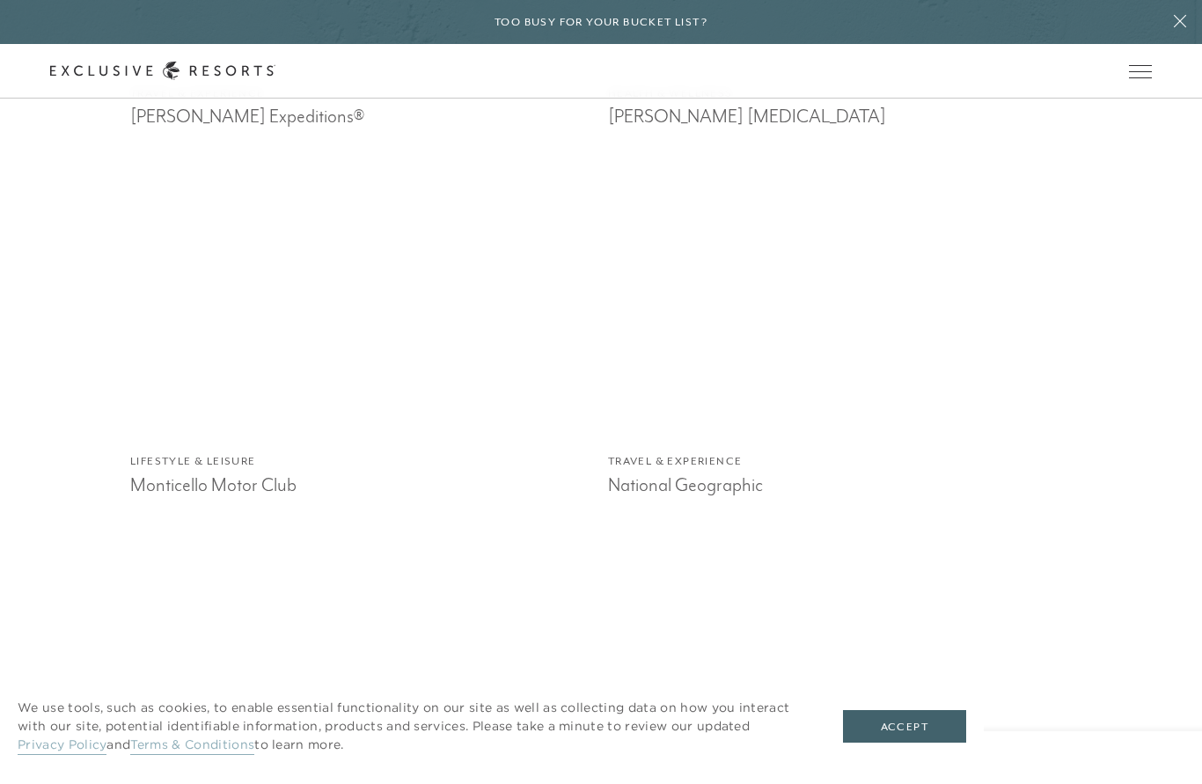
scroll to position [5330, 0]
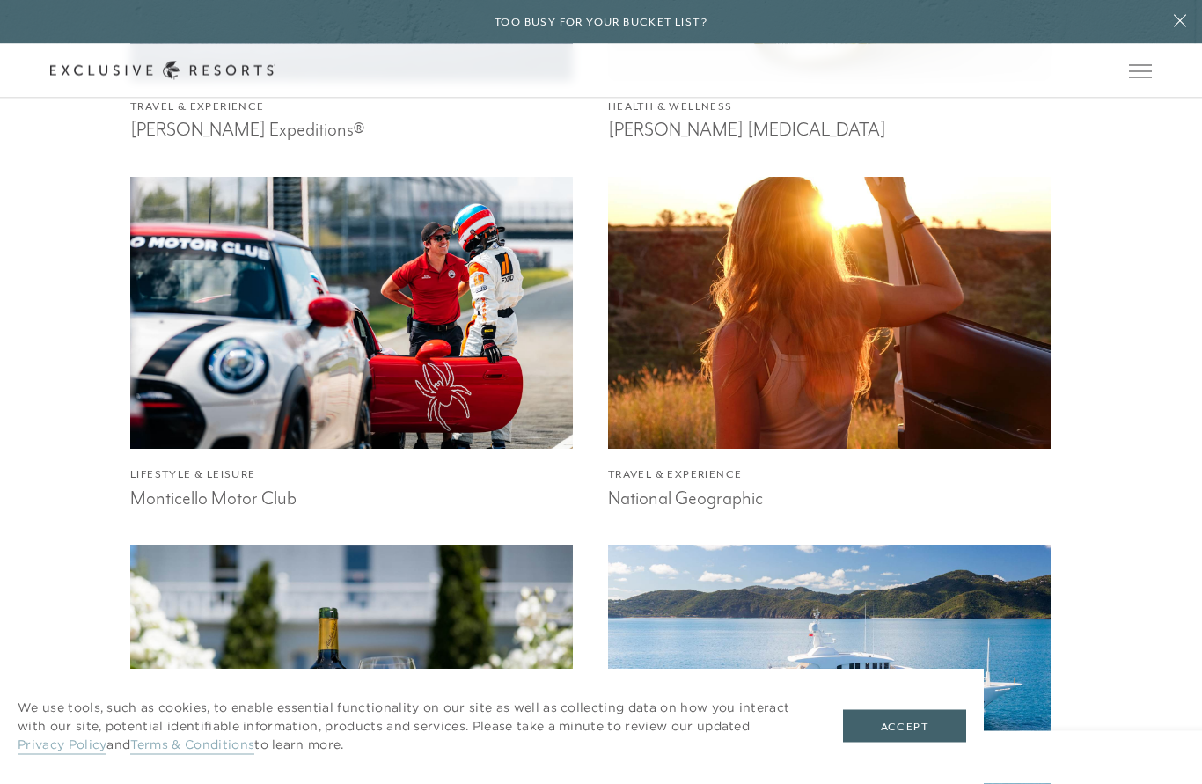
click at [885, 399] on img at bounding box center [829, 313] width 487 height 299
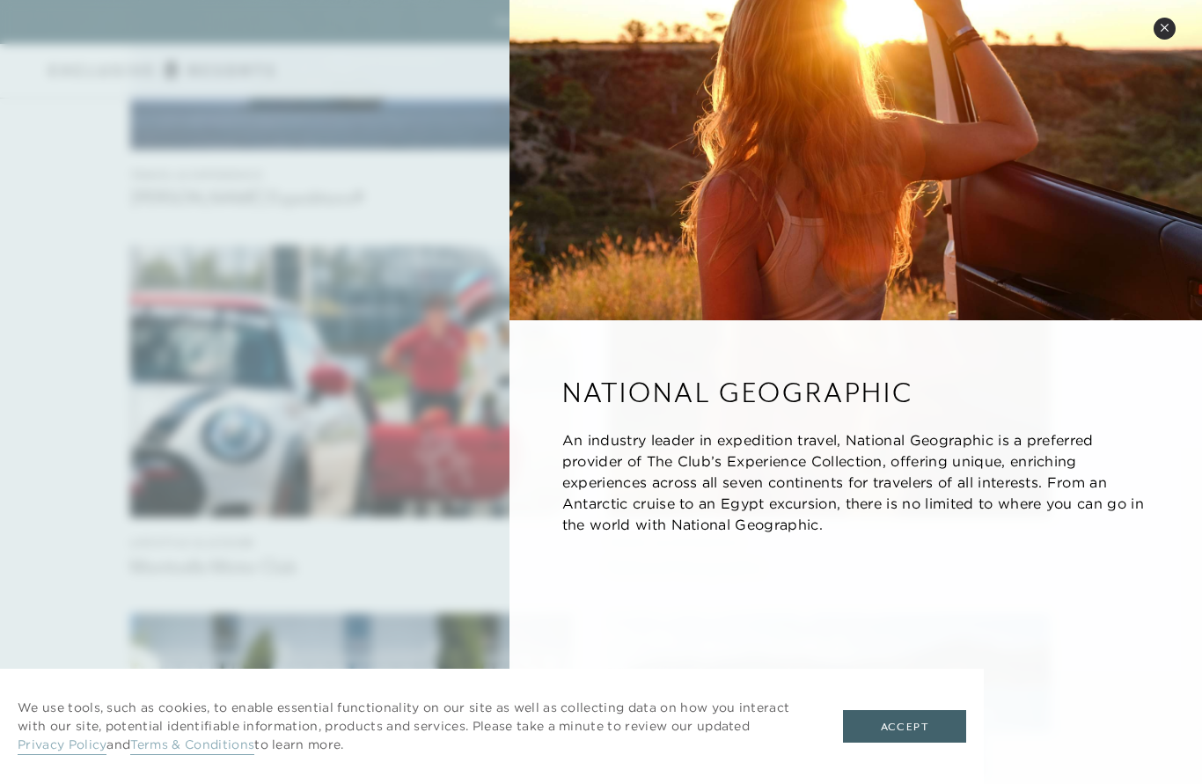
scroll to position [5264, 0]
click at [1168, 28] on icon at bounding box center [1165, 28] width 10 height 10
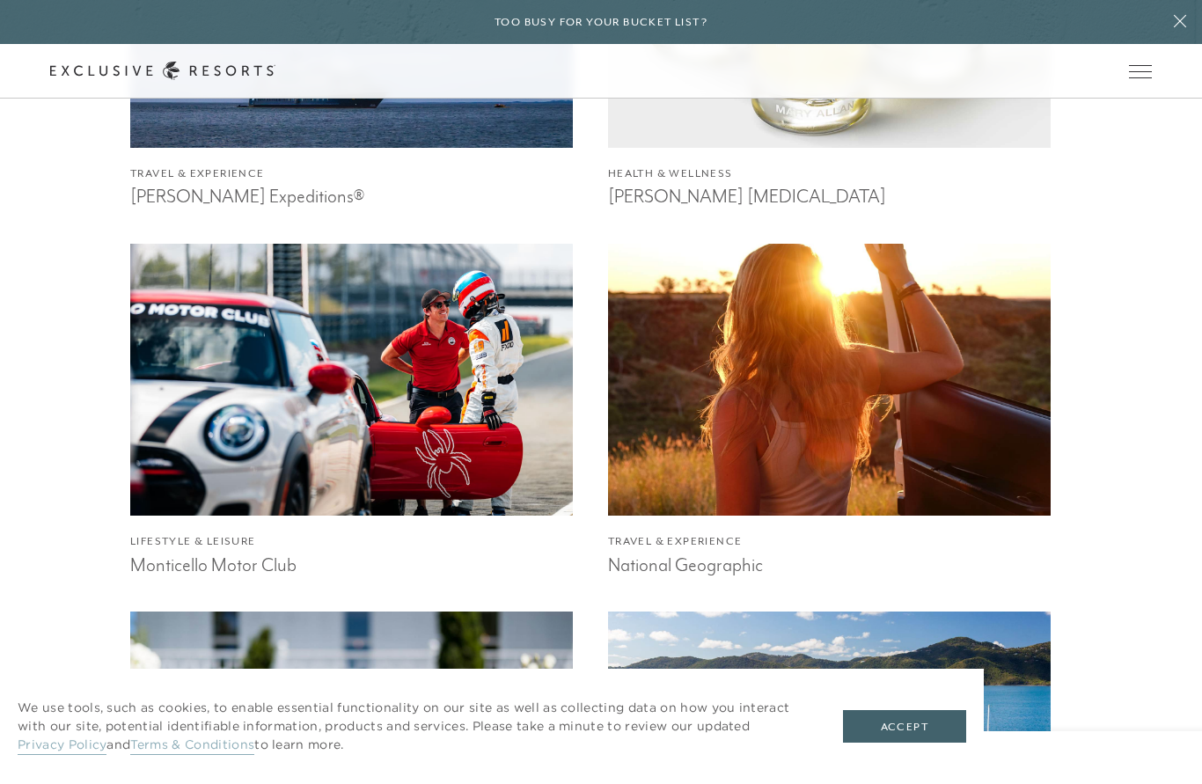
click at [1178, 21] on icon at bounding box center [1180, 21] width 12 height 12
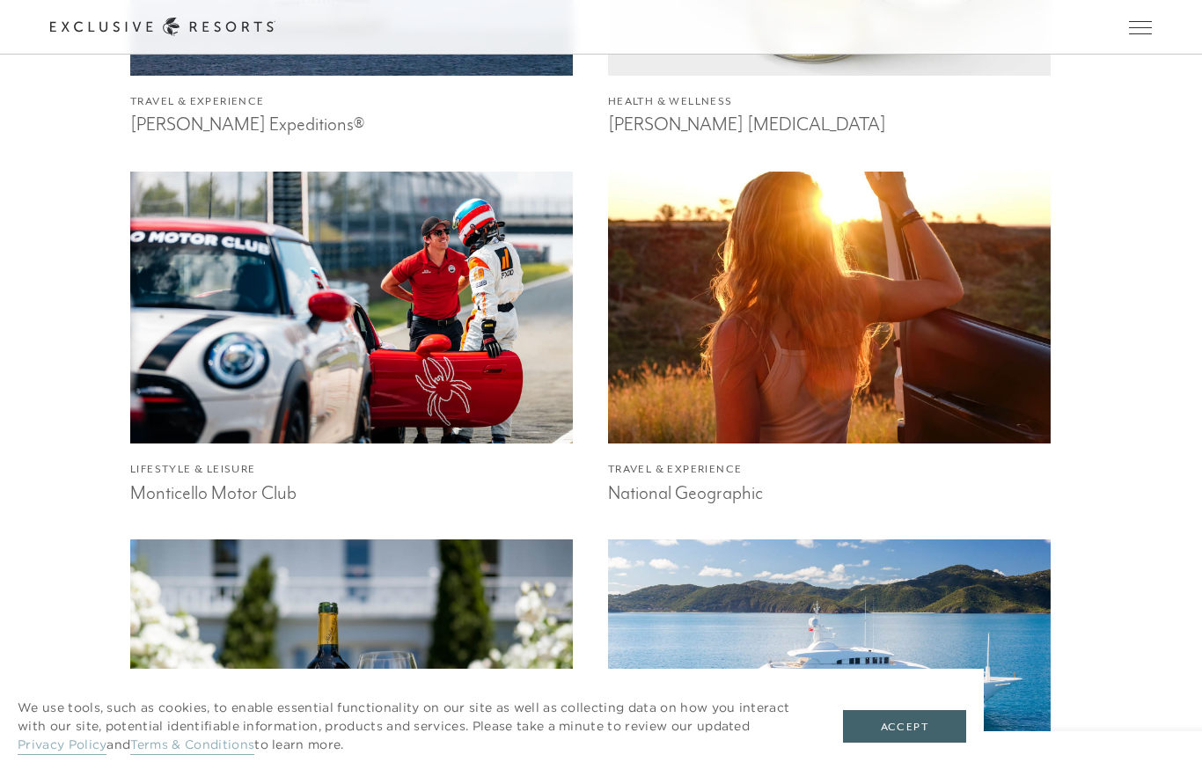
scroll to position [5343, 0]
